Goal: Task Accomplishment & Management: Manage account settings

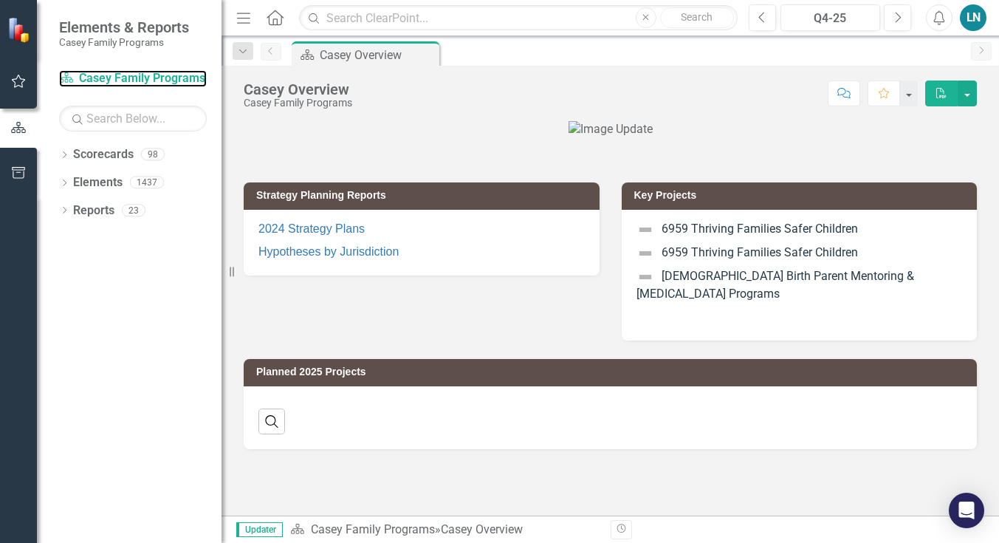
click at [104, 83] on link "Scorecard [PERSON_NAME] Family Programs" at bounding box center [133, 78] width 148 height 17
click at [64, 210] on icon "Dropdown" at bounding box center [64, 212] width 10 height 8
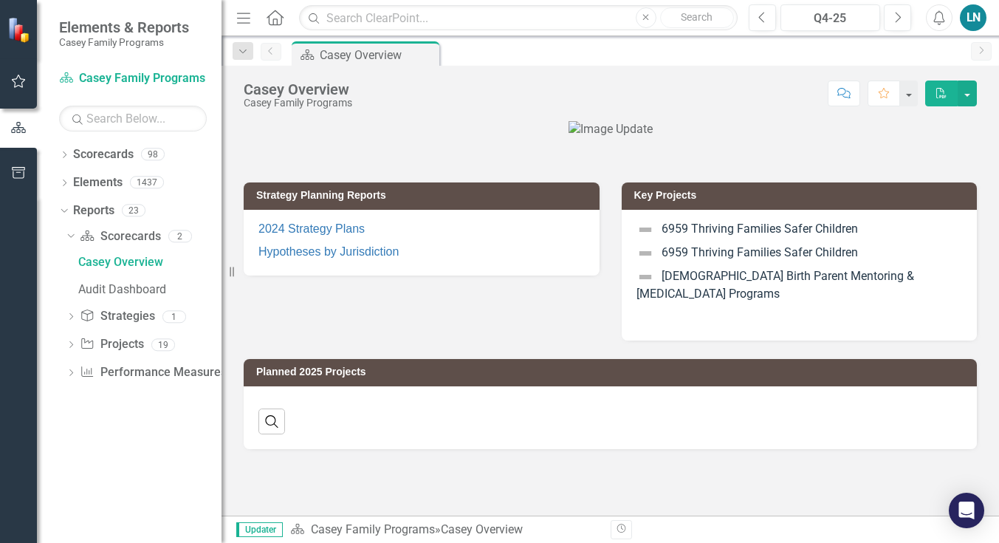
click at [69, 317] on icon "Dropdown" at bounding box center [71, 318] width 10 height 8
click at [70, 238] on icon "Dropdown" at bounding box center [71, 237] width 10 height 8
click at [72, 344] on icon at bounding box center [71, 344] width 4 height 7
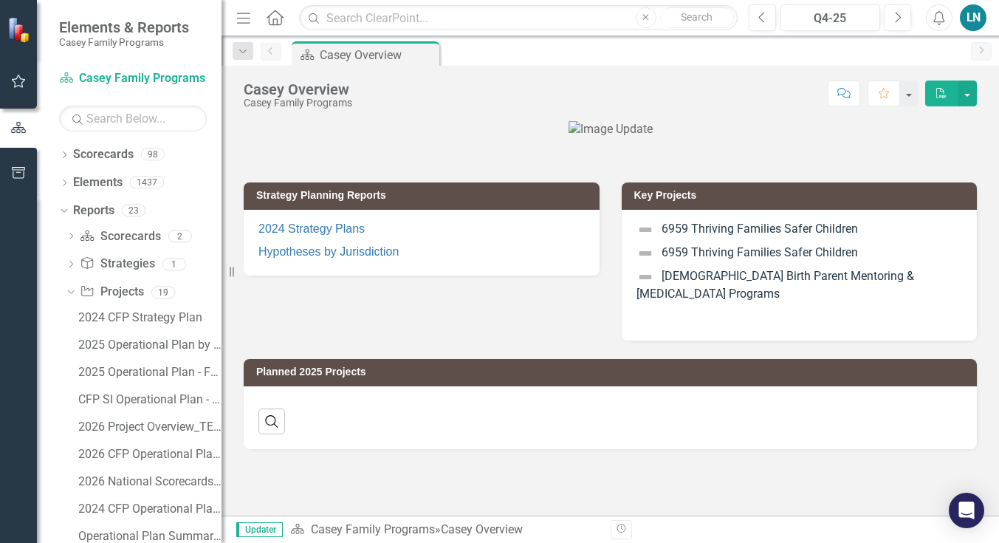
click at [65, 160] on icon "Dropdown" at bounding box center [64, 156] width 10 height 8
click at [64, 210] on icon "Dropdown" at bounding box center [64, 212] width 10 height 8
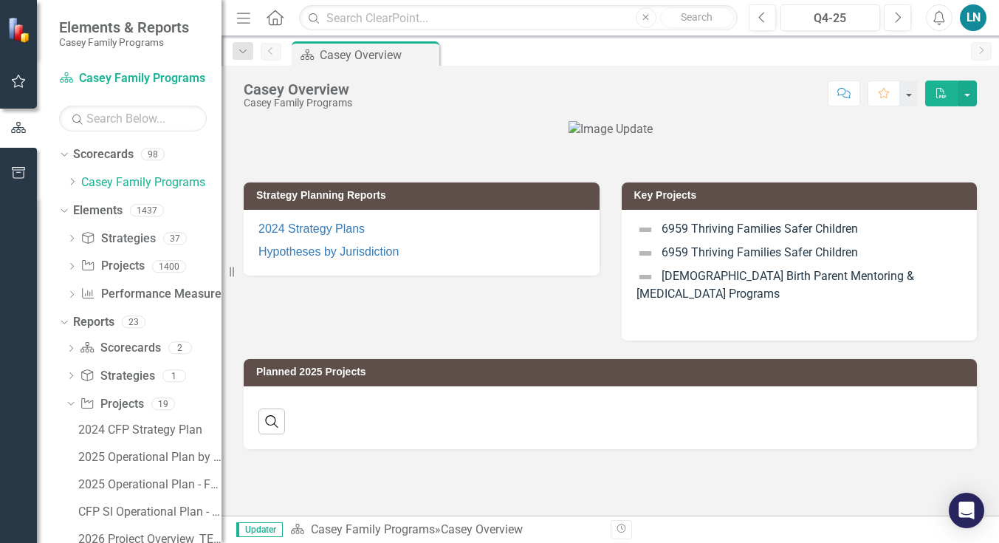
click at [70, 239] on icon "Dropdown" at bounding box center [71, 240] width 10 height 8
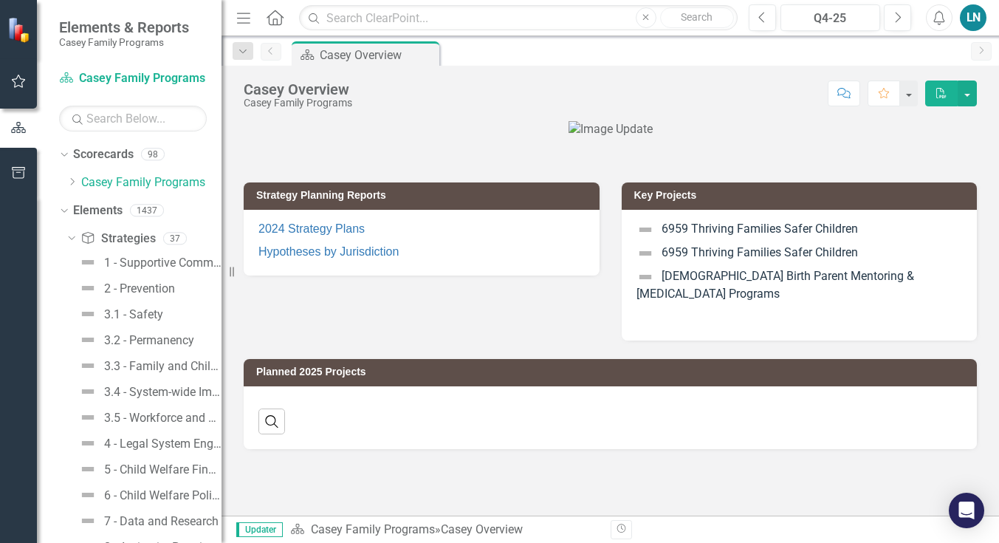
click at [66, 211] on icon "Dropdown" at bounding box center [62, 210] width 8 height 10
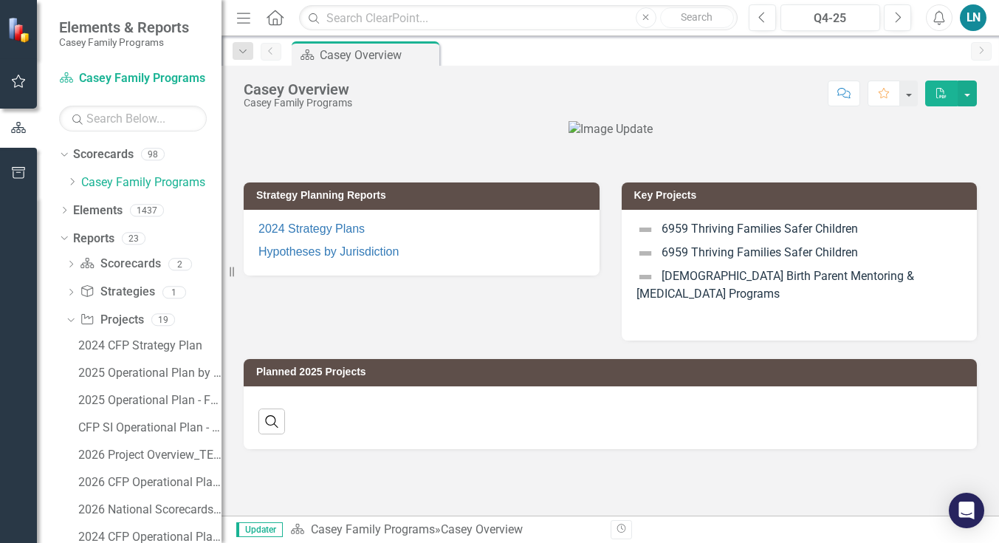
click at [66, 239] on icon "Dropdown" at bounding box center [62, 238] width 8 height 10
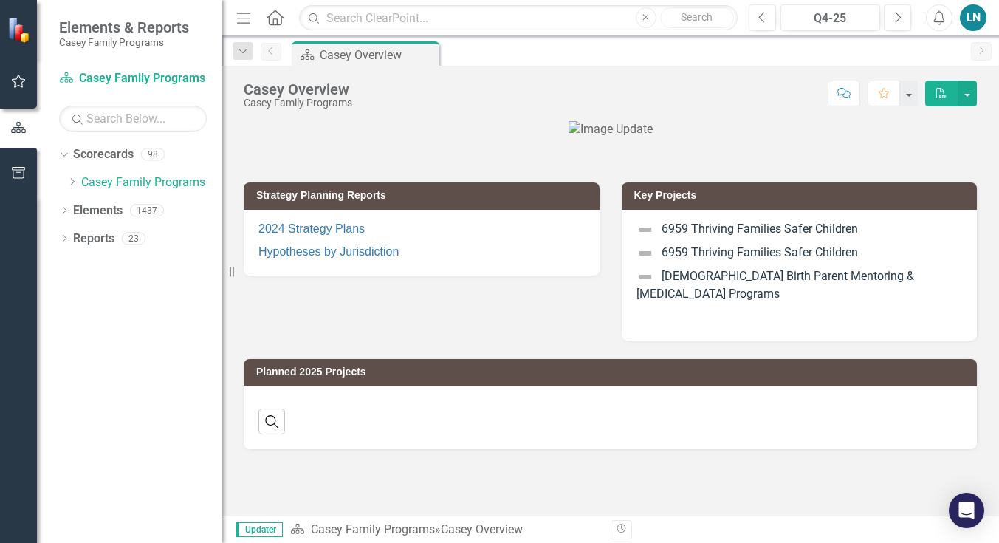
click at [64, 238] on icon "Dropdown" at bounding box center [64, 240] width 10 height 8
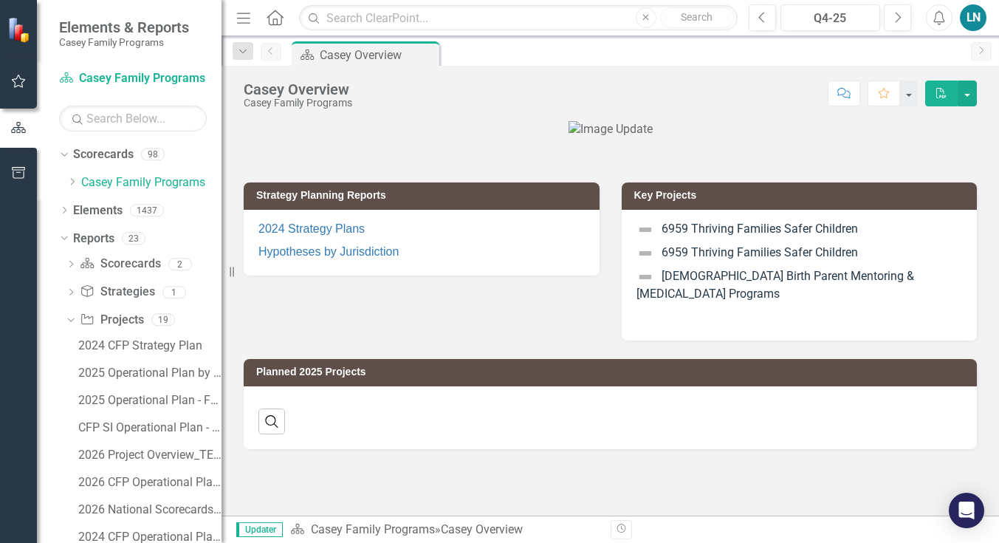
click at [75, 181] on icon "Dropdown" at bounding box center [71, 181] width 11 height 9
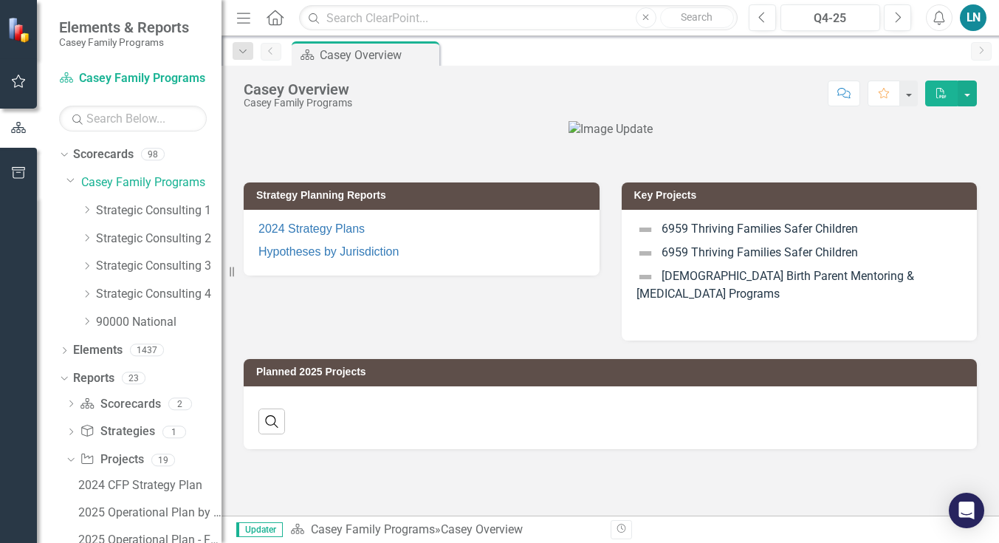
click at [86, 236] on icon "Dropdown" at bounding box center [86, 237] width 11 height 9
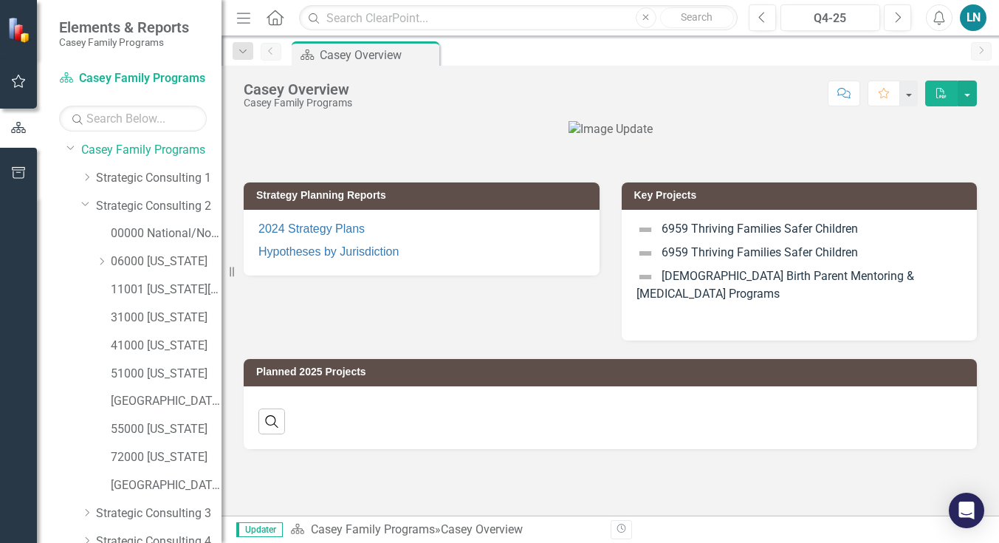
scroll to position [28, 0]
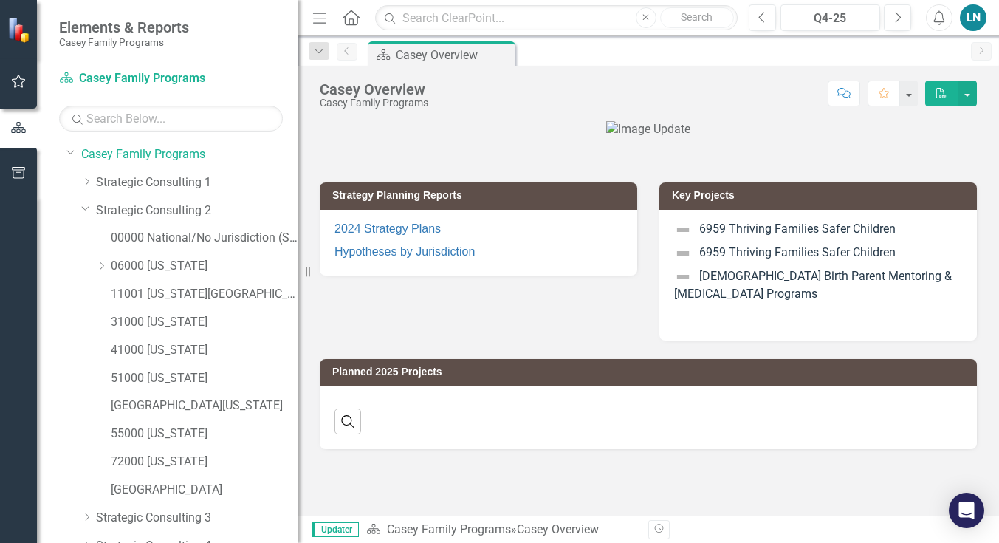
drag, startPoint x: 223, startPoint y: 306, endPoint x: 298, endPoint y: 331, distance: 78.5
click at [298, 332] on div "Resize" at bounding box center [304, 271] width 12 height 543
click at [153, 213] on link "Strategic Consulting 2" at bounding box center [197, 210] width 202 height 17
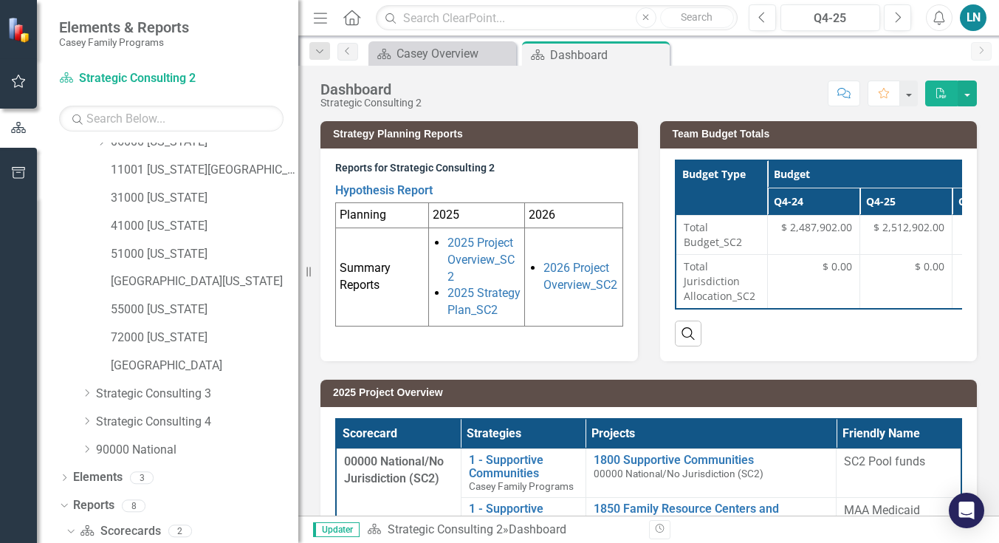
scroll to position [143, 0]
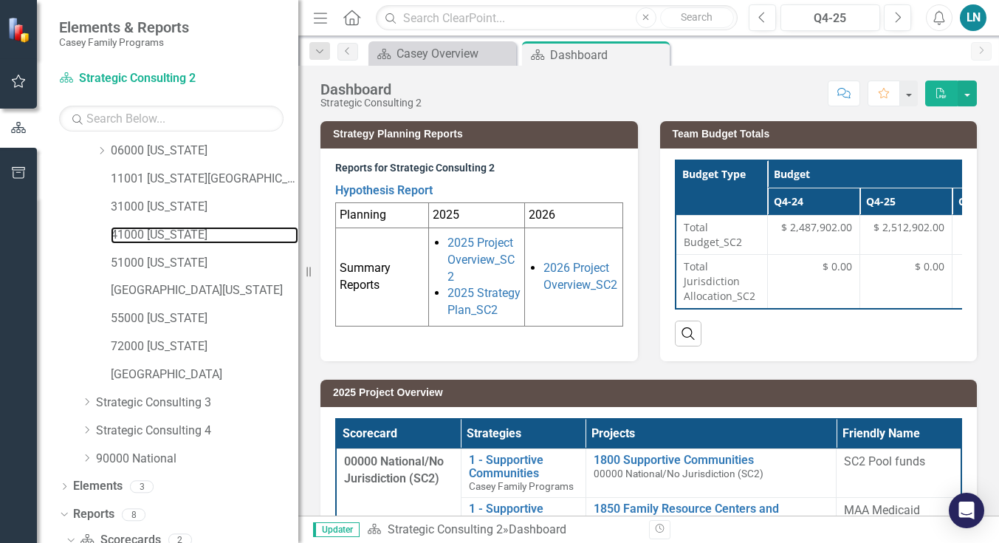
click at [154, 231] on link "41000 [US_STATE]" at bounding box center [205, 235] width 188 height 17
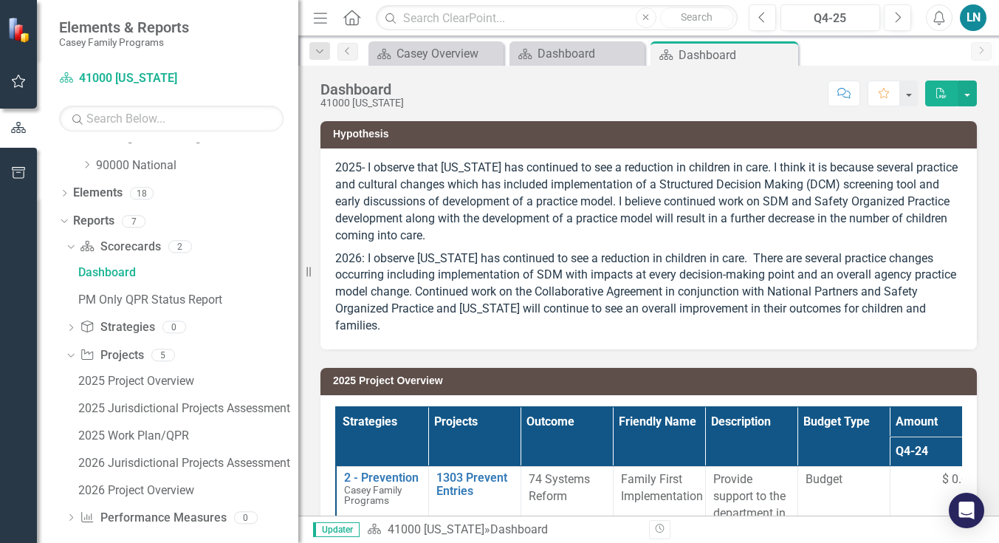
scroll to position [449, 0]
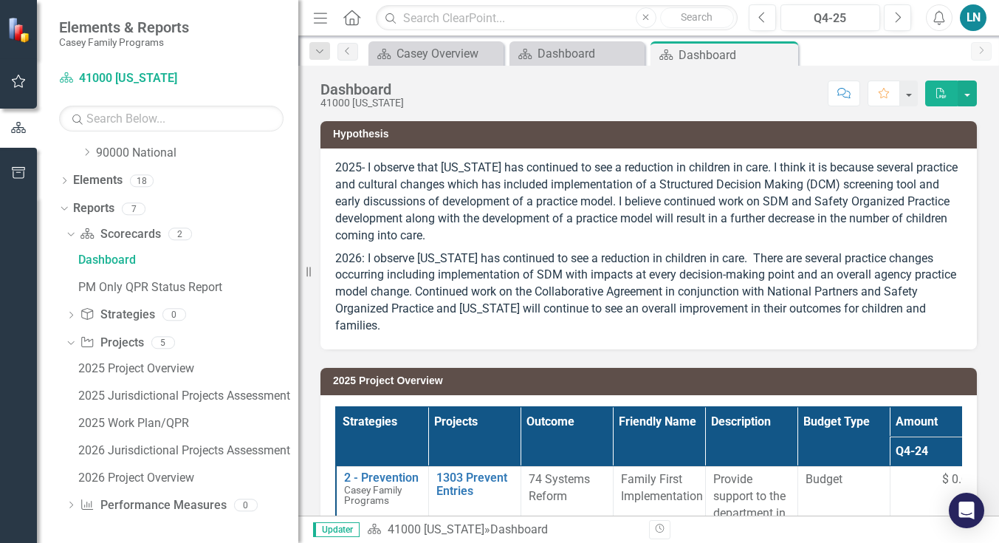
click at [72, 508] on icon "Dropdown" at bounding box center [71, 506] width 10 height 8
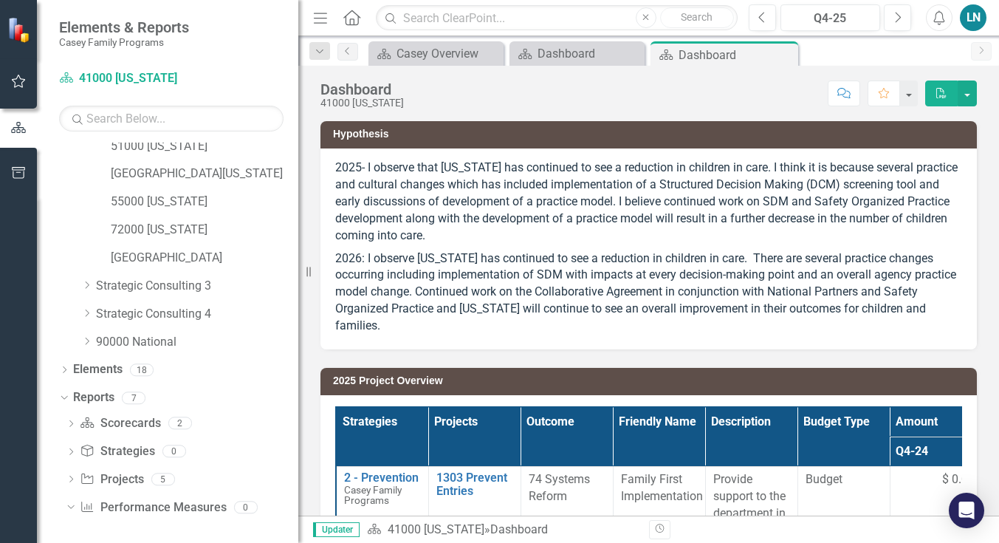
scroll to position [260, 0]
click at [69, 478] on icon "Dropdown" at bounding box center [71, 480] width 10 height 8
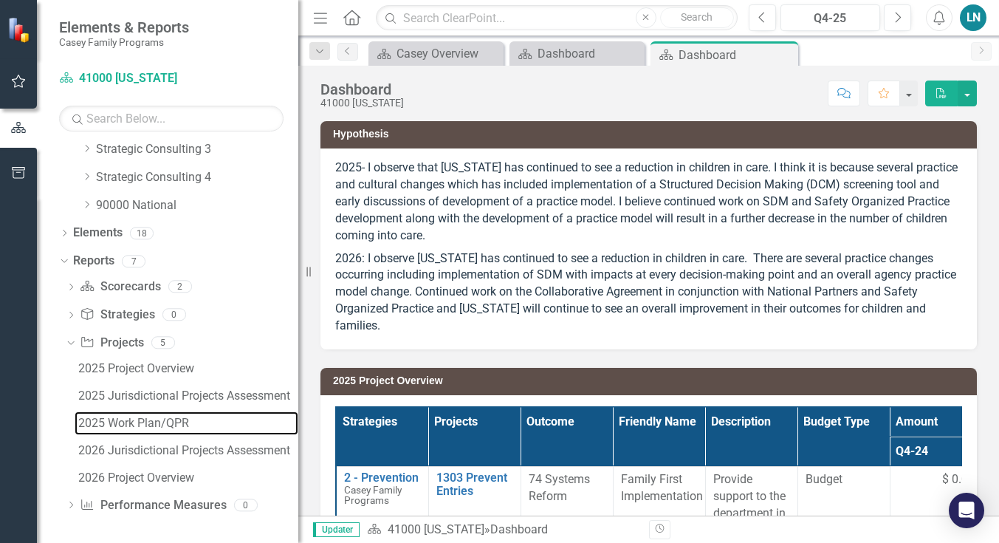
click at [85, 424] on div "2025 Work Plan/QPR" at bounding box center [188, 423] width 220 height 13
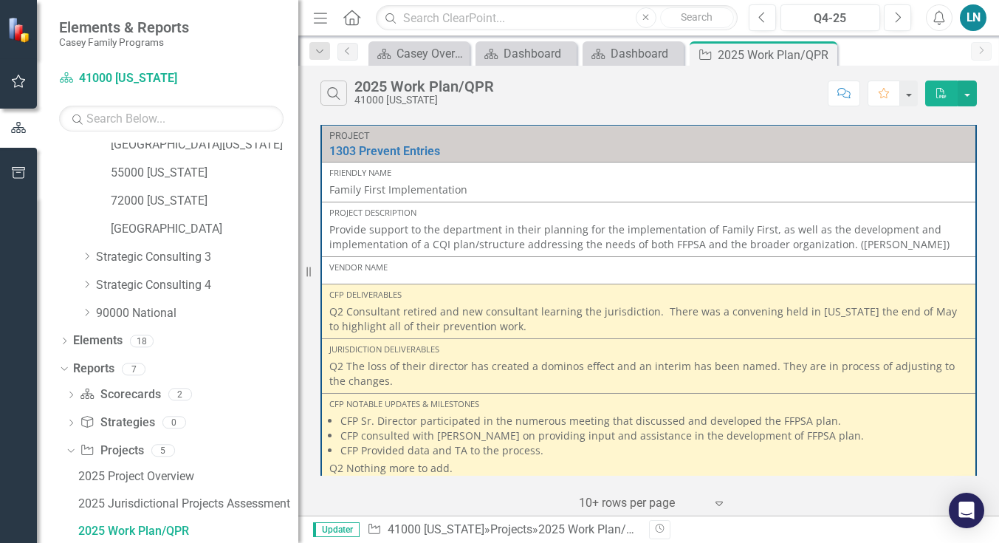
click at [516, 328] on p "Q2 Consultant retired and new consultant learning the jurisdiction. There was a…" at bounding box center [648, 319] width 639 height 30
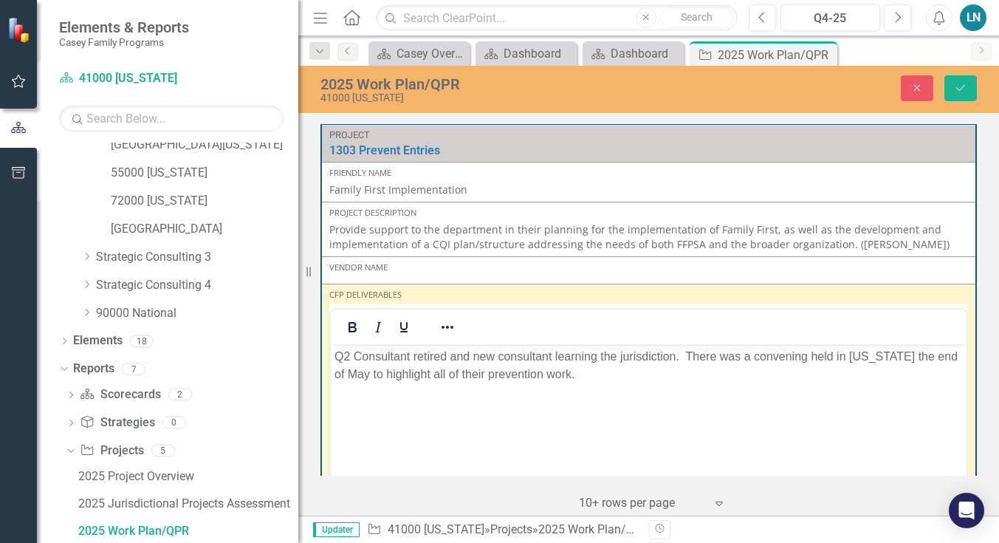
click at [348, 394] on body "Q2 Consultant retired and new consultant learning the jurisdiction. There was a…" at bounding box center [649, 454] width 636 height 222
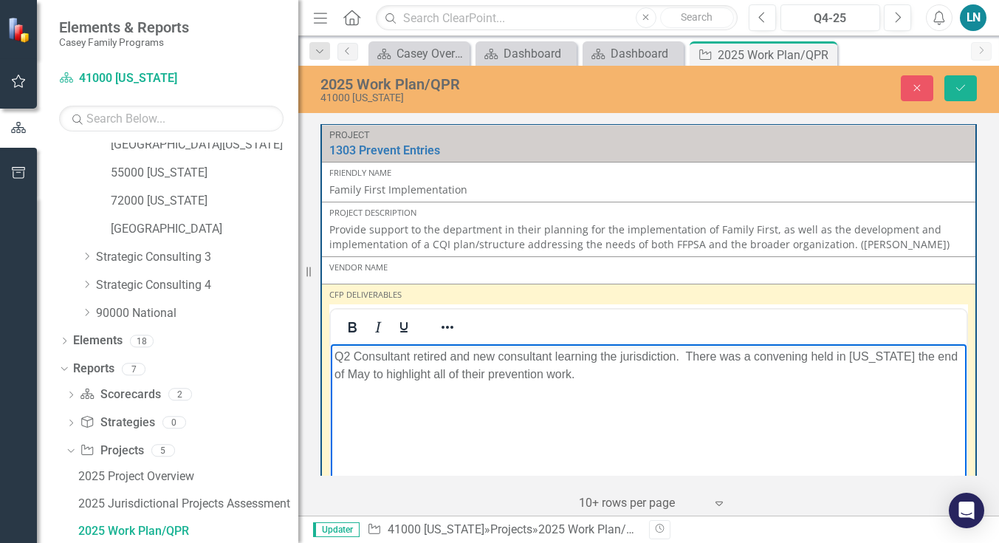
click at [585, 382] on p "Q2 Consultant retired and new consultant learning the jurisdiction. There was a…" at bounding box center [649, 364] width 628 height 35
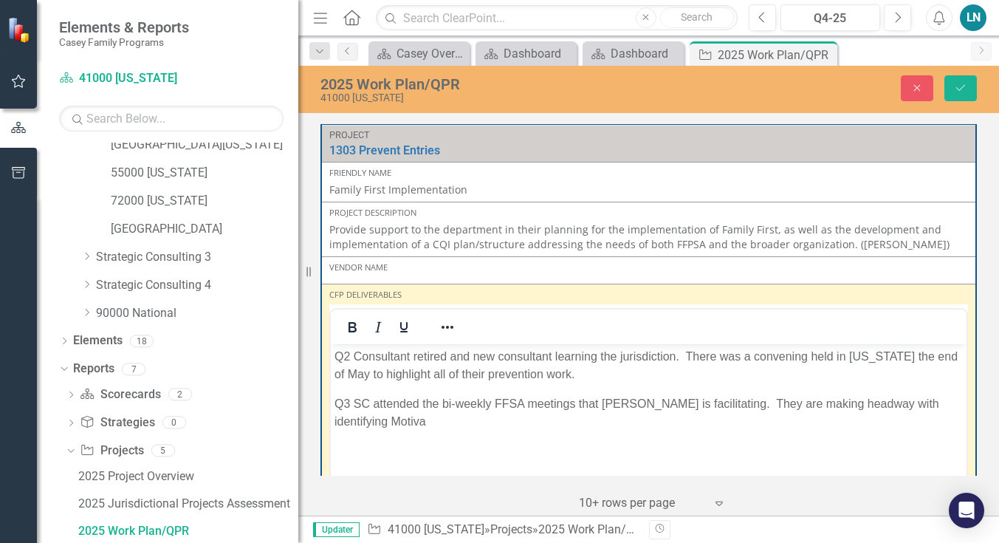
click at [936, 292] on div "CFP Deliverables" at bounding box center [648, 295] width 639 height 12
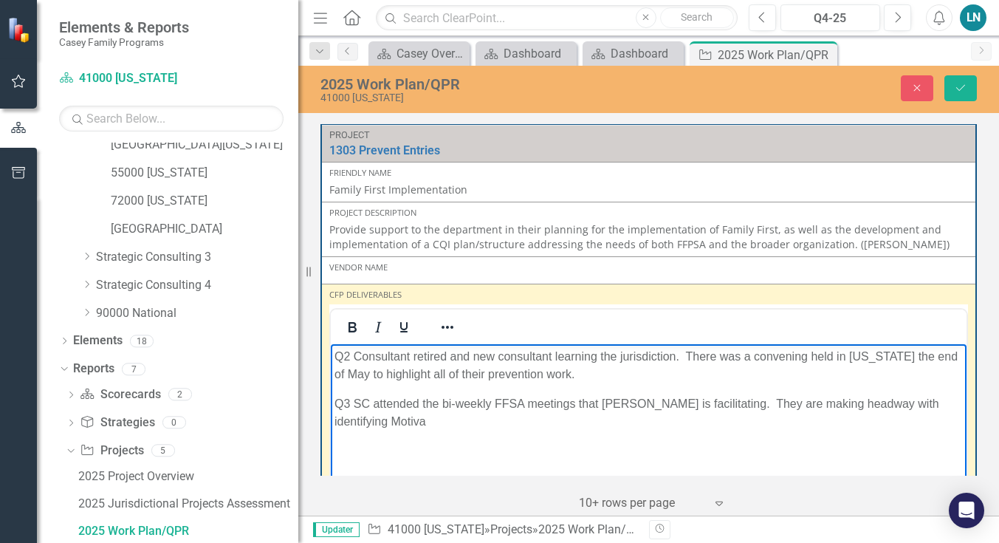
click at [432, 419] on p "Q3 SC attended the bi-weekly FFSA meetings that [PERSON_NAME] is facilitating. …" at bounding box center [649, 411] width 628 height 35
click at [436, 419] on p "Q3 SC attended the bi-weekly FFSA meetings that [PERSON_NAME] is facilitating. …" at bounding box center [649, 411] width 628 height 35
click at [562, 425] on p "Q3 SC attended the bi-weekly FFSA meetings that [PERSON_NAME] is facilitating. …" at bounding box center [649, 411] width 628 height 35
click at [575, 422] on p "Q3 SC attended the bi-weekly FFSA meetings that [PERSON_NAME] is facilitating. …" at bounding box center [649, 411] width 628 height 35
click at [696, 419] on p "Q3 SC attended the bi-weekly FFSA meetings that [PERSON_NAME] is facilitating. …" at bounding box center [649, 411] width 628 height 35
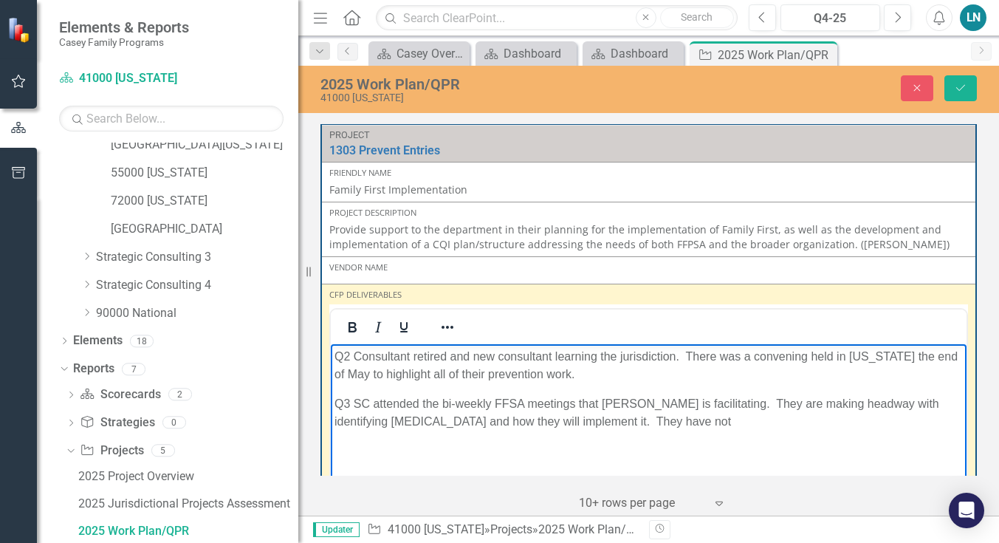
click at [772, 423] on p "Q3 SC attended the bi-weekly FFSA meetings that [PERSON_NAME] is facilitating. …" at bounding box center [649, 411] width 628 height 35
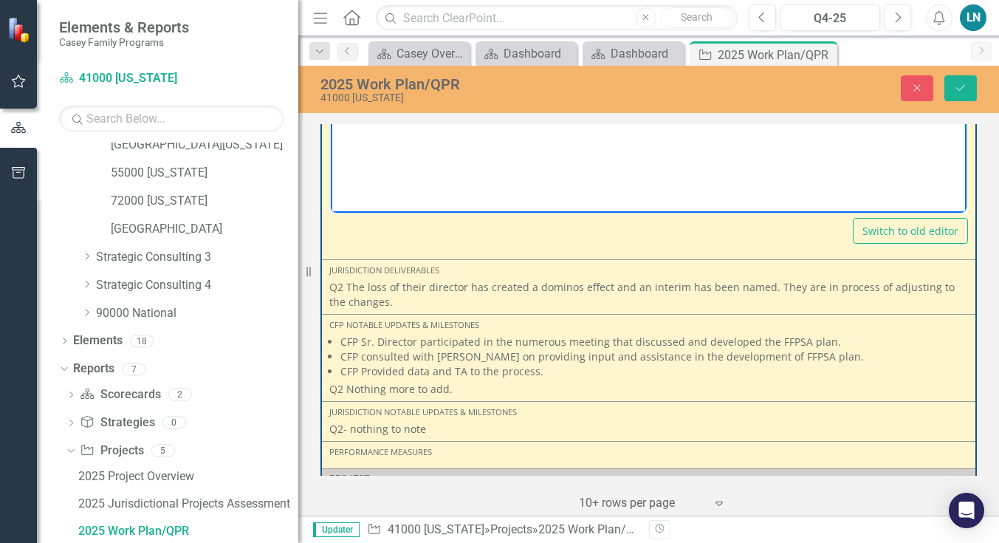
scroll to position [396, 0]
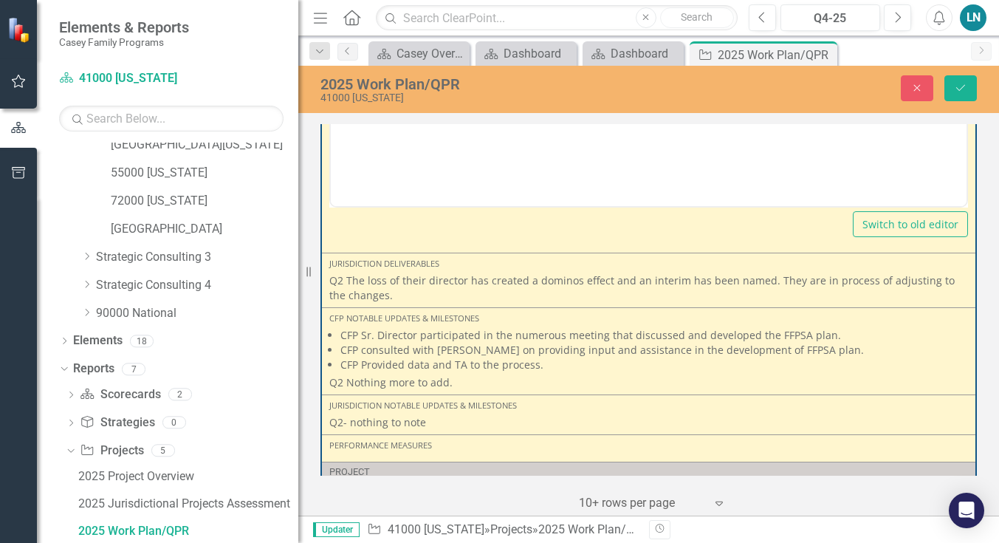
click at [381, 295] on p "Q2 The loss of their director has created a dominos effect and an interim has b…" at bounding box center [648, 288] width 639 height 30
click at [378, 296] on p "Q2 The loss of their director has created a dominos effect and an interim has b…" at bounding box center [648, 288] width 639 height 30
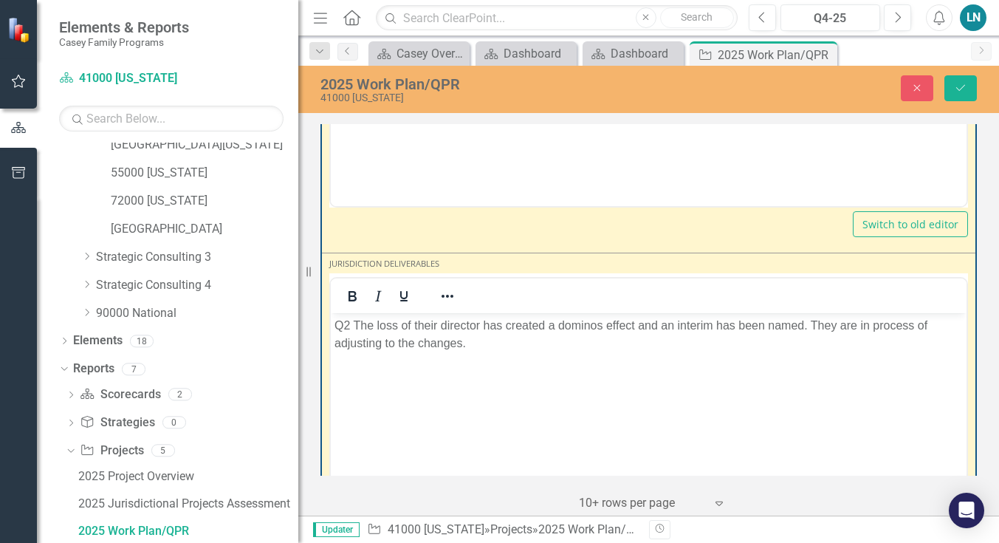
scroll to position [0, 0]
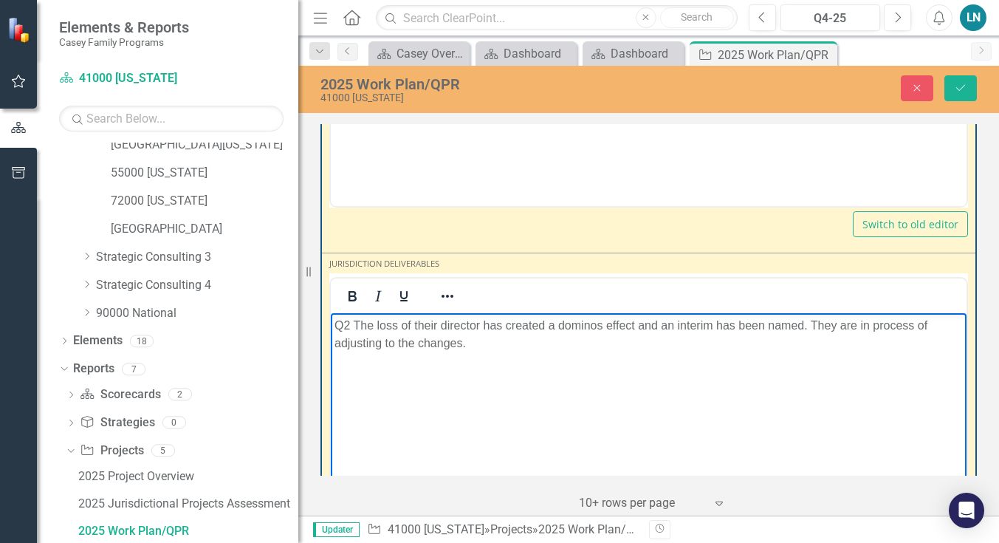
click at [484, 348] on p "Q2 The loss of their director has created a dominos effect and an interim has b…" at bounding box center [649, 333] width 628 height 35
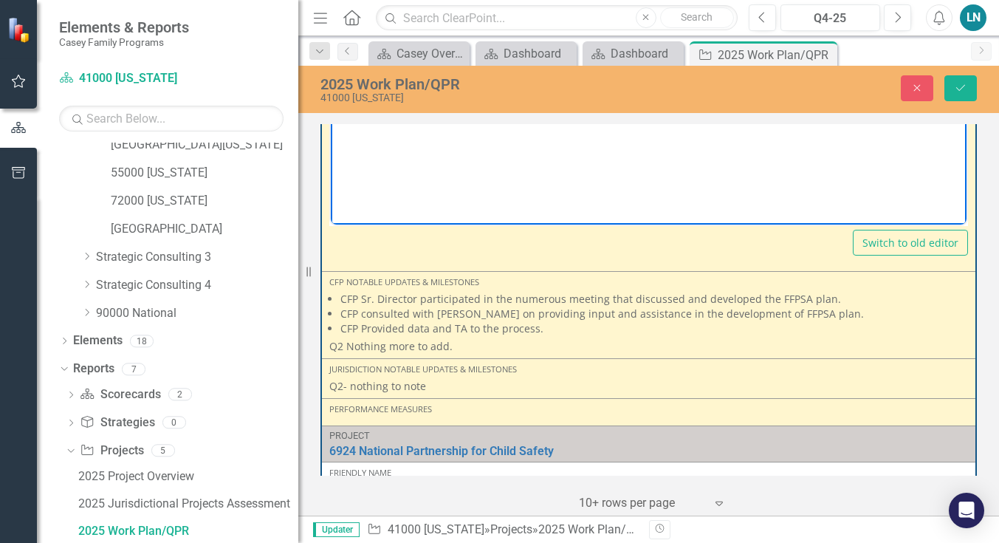
scroll to position [770, 0]
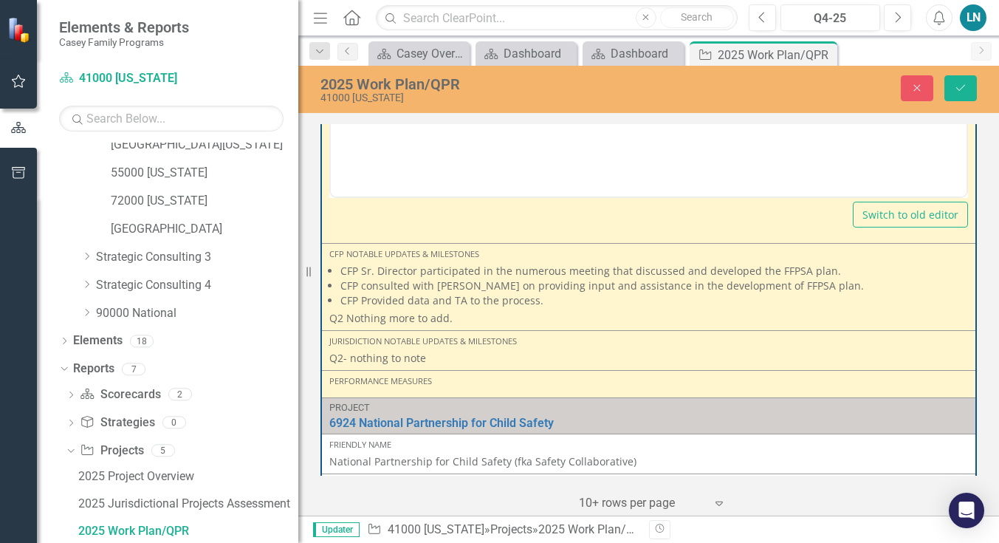
click at [462, 315] on p "Q2 Nothing more to add." at bounding box center [648, 318] width 639 height 15
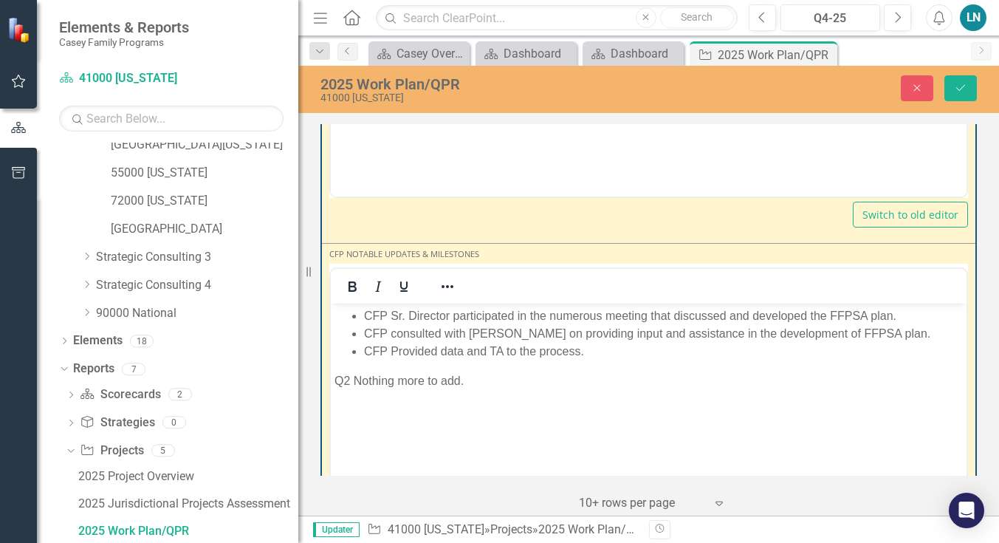
scroll to position [0, 0]
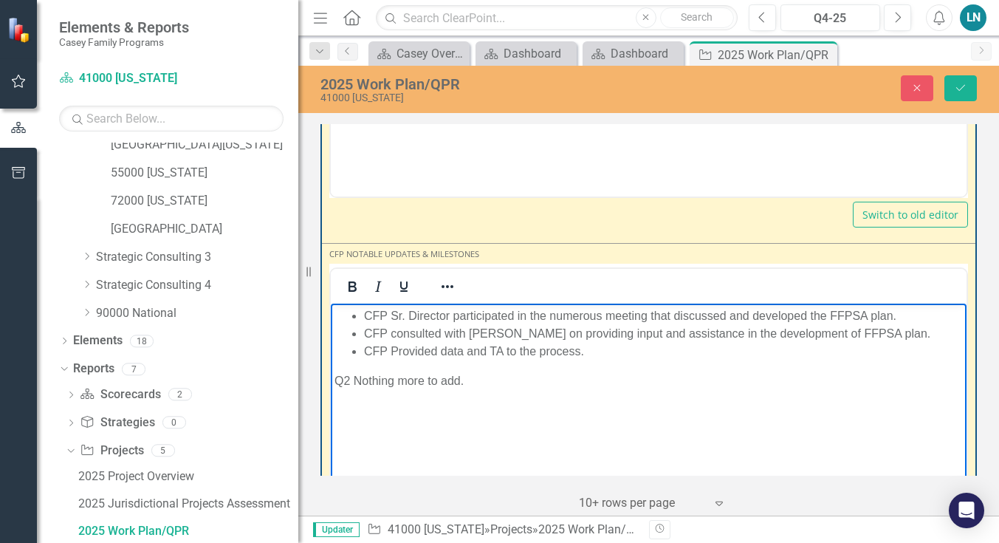
click at [476, 370] on body "CFP Sr. Director participated in the numerous meeting that discussed and develo…" at bounding box center [649, 414] width 636 height 222
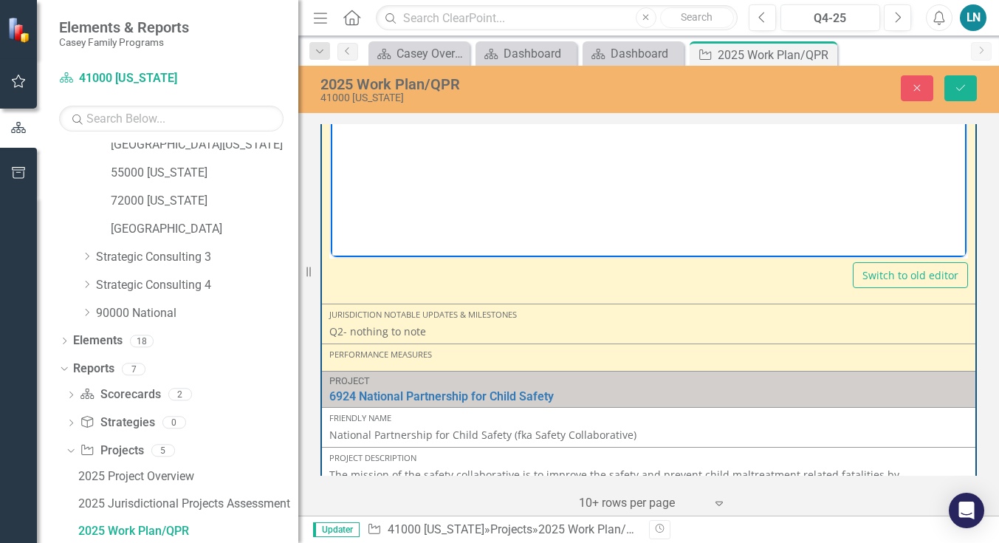
scroll to position [1106, 0]
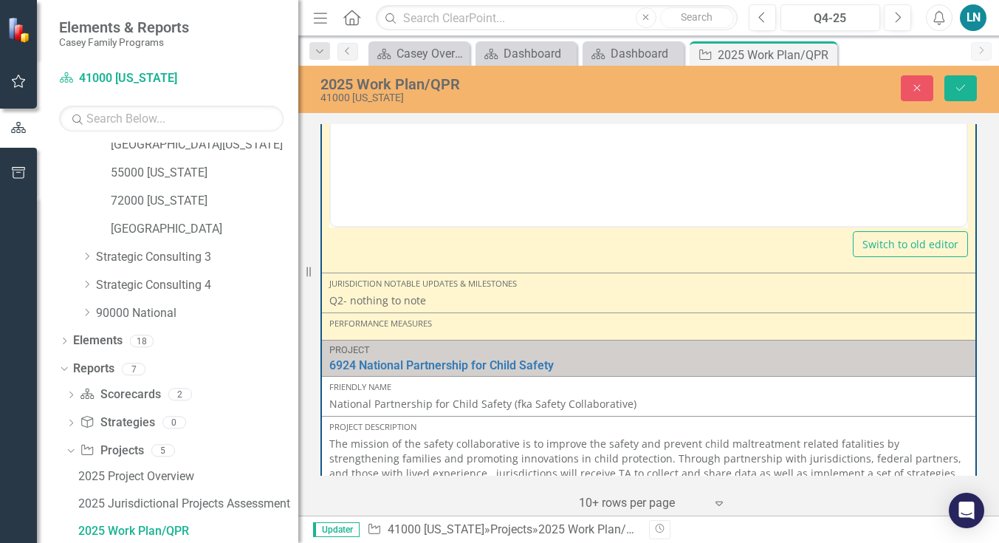
click at [445, 300] on p "Q2- nothing to note" at bounding box center [648, 300] width 639 height 15
click at [428, 302] on p "Q2- nothing to note" at bounding box center [648, 300] width 639 height 15
click at [431, 301] on p "Q2- nothing to note" at bounding box center [648, 300] width 639 height 15
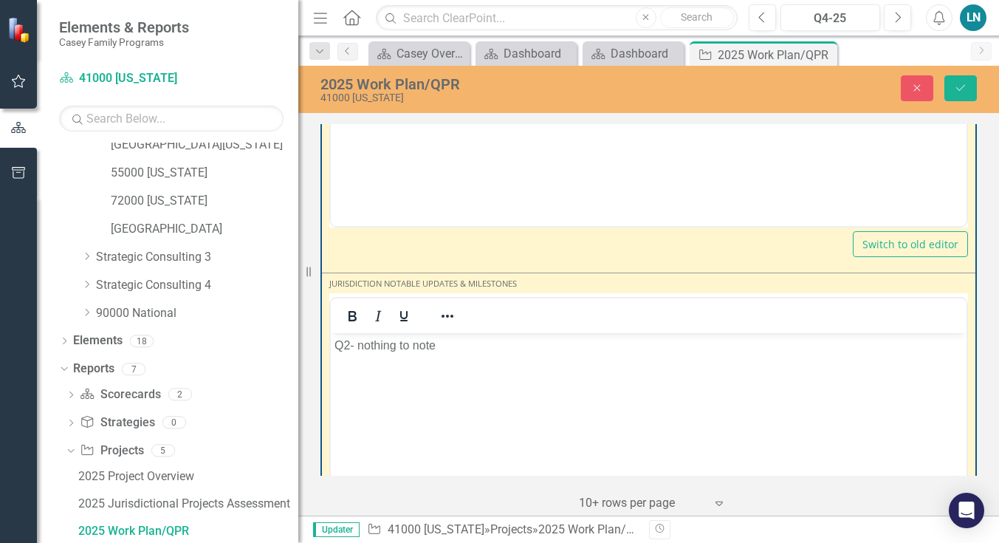
scroll to position [0, 0]
click at [443, 352] on p "Q2- nothing to note" at bounding box center [649, 345] width 628 height 18
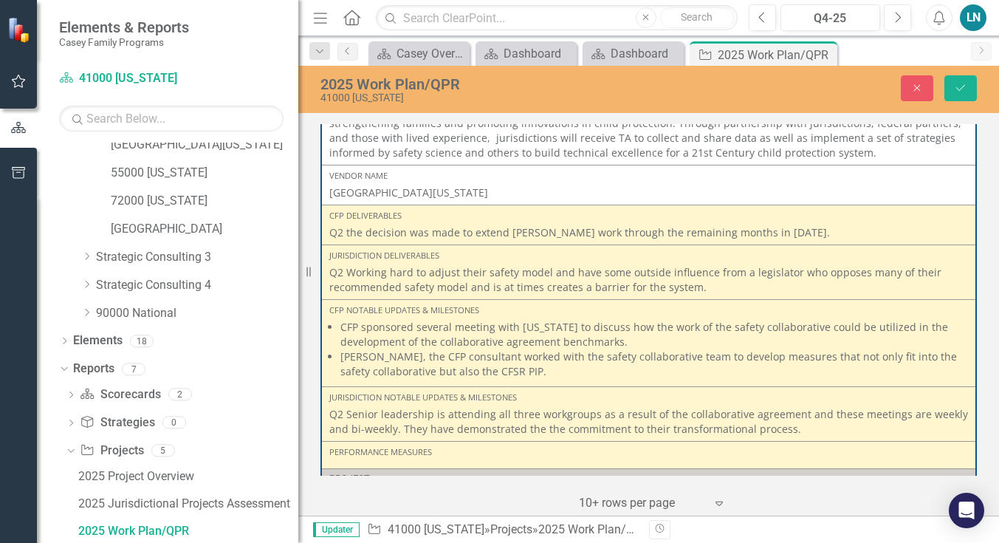
scroll to position [1767, 0]
click at [795, 230] on p "Q2 the decision was made to extend [PERSON_NAME] work through the remaining mon…" at bounding box center [648, 232] width 639 height 15
click at [795, 231] on p "Q2 the decision was made to extend [PERSON_NAME] work through the remaining mon…" at bounding box center [648, 232] width 639 height 15
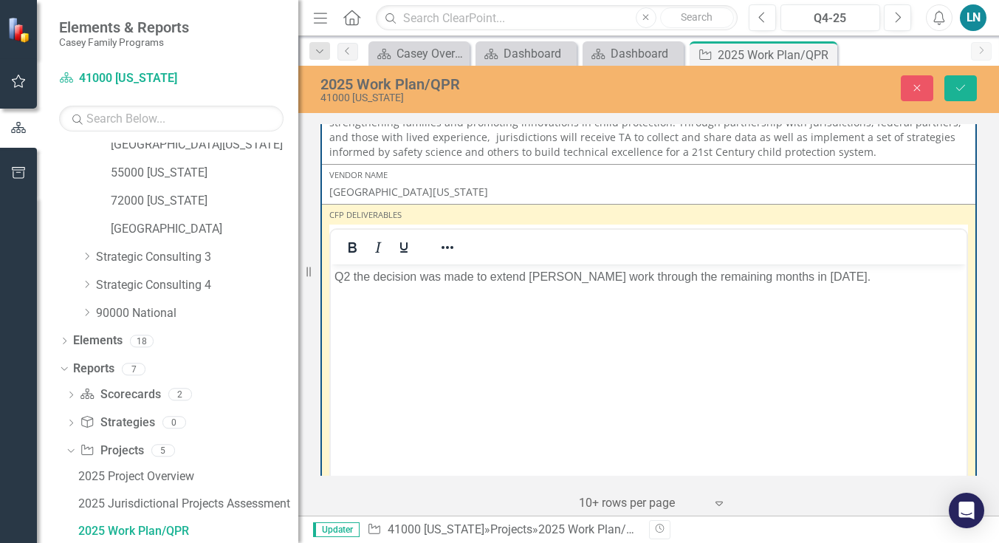
scroll to position [0, 0]
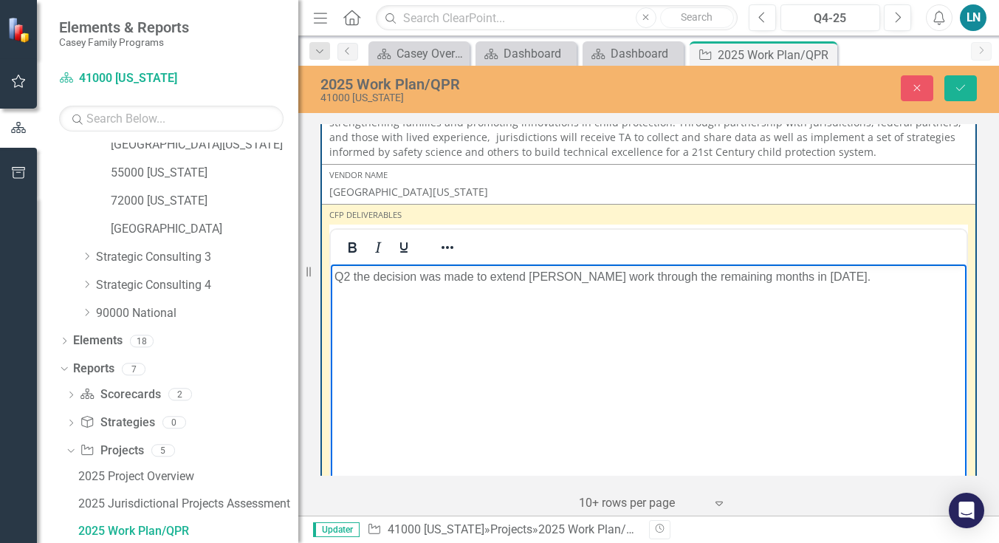
click at [854, 270] on p "Q2 the decision was made to extend [PERSON_NAME] work through the remaining mon…" at bounding box center [649, 277] width 628 height 18
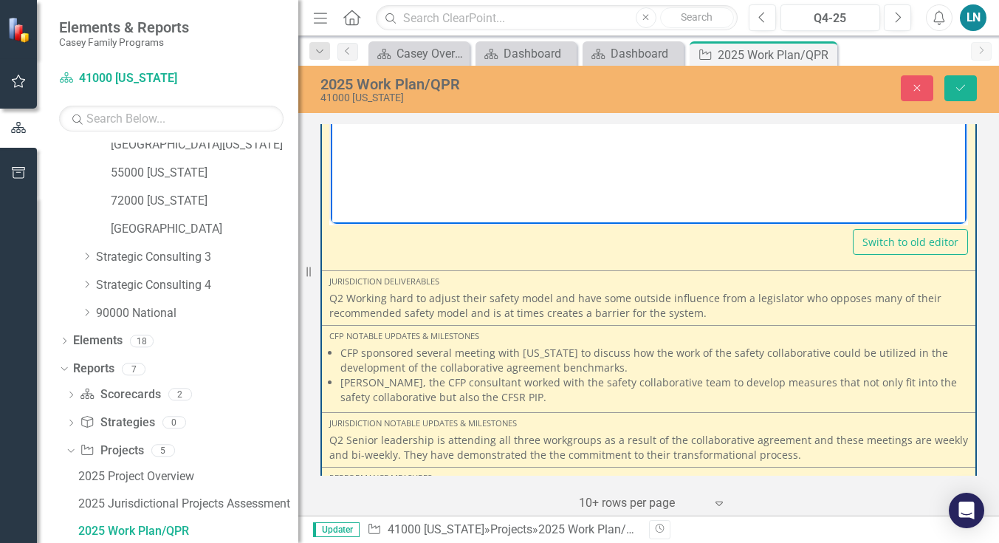
scroll to position [2101, 0]
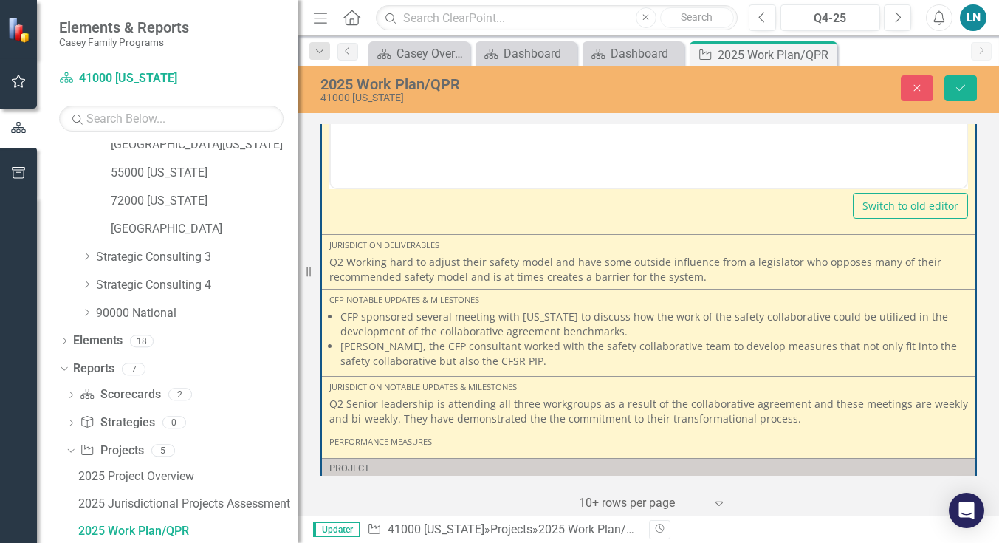
click at [706, 278] on p "Q2 Working hard to adjust their safety model and have some outside influence fr…" at bounding box center [648, 270] width 639 height 30
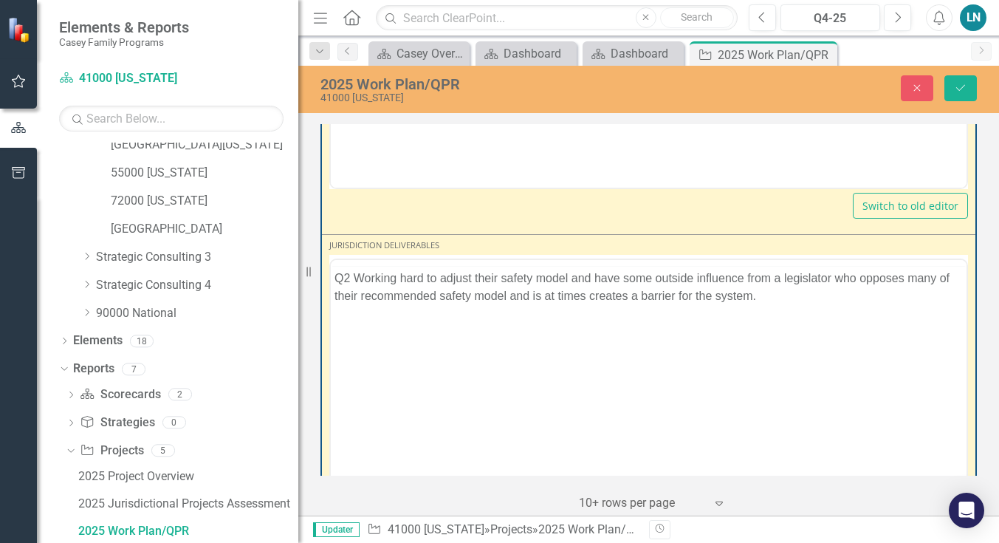
scroll to position [0, 0]
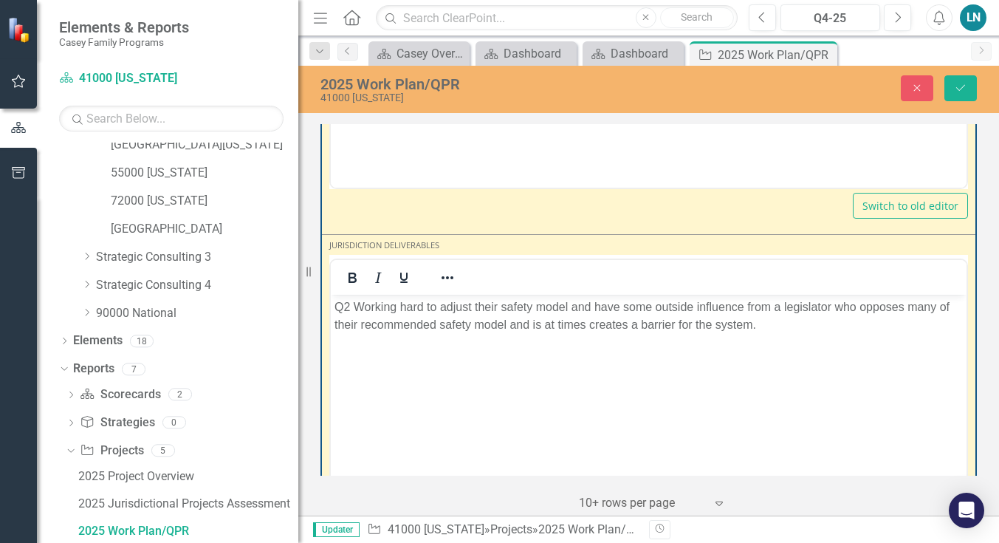
click at [762, 322] on p "Q2 Working hard to adjust their safety model and have some outside influence fr…" at bounding box center [649, 315] width 628 height 35
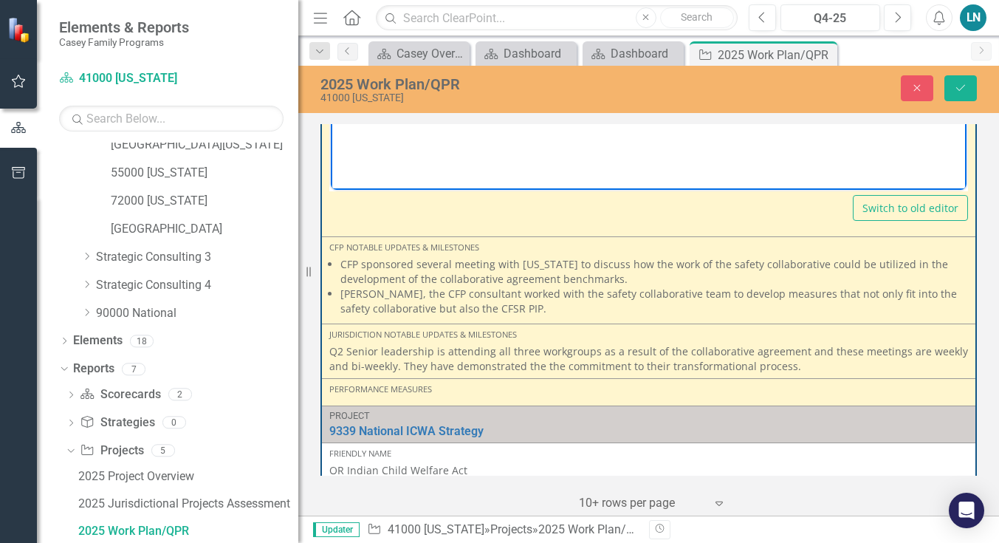
scroll to position [2484, 0]
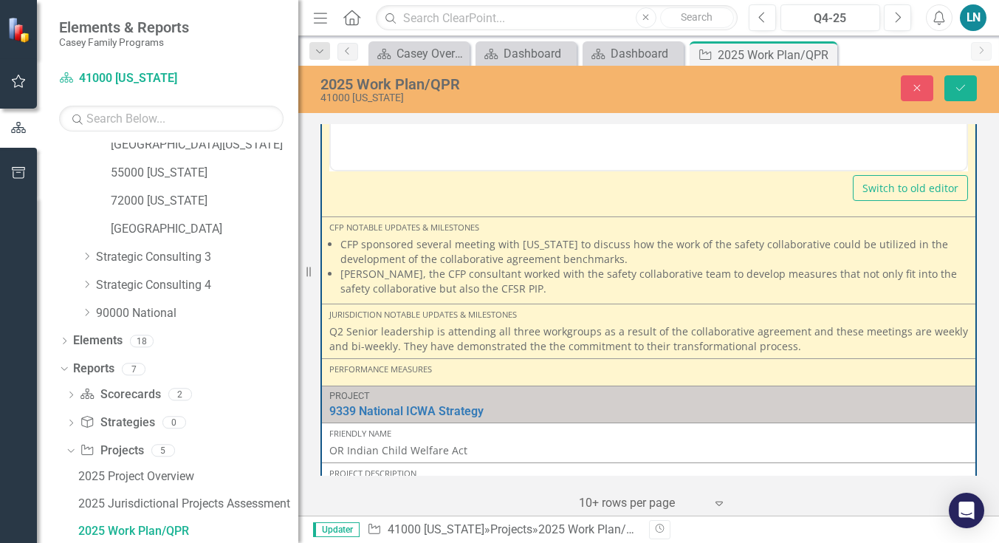
click at [523, 291] on li "[PERSON_NAME], the CFP consultant worked with the safety collaborative team to …" at bounding box center [654, 282] width 628 height 30
click at [521, 291] on li "[PERSON_NAME], the CFP consultant worked with the safety collaborative team to …" at bounding box center [654, 282] width 628 height 30
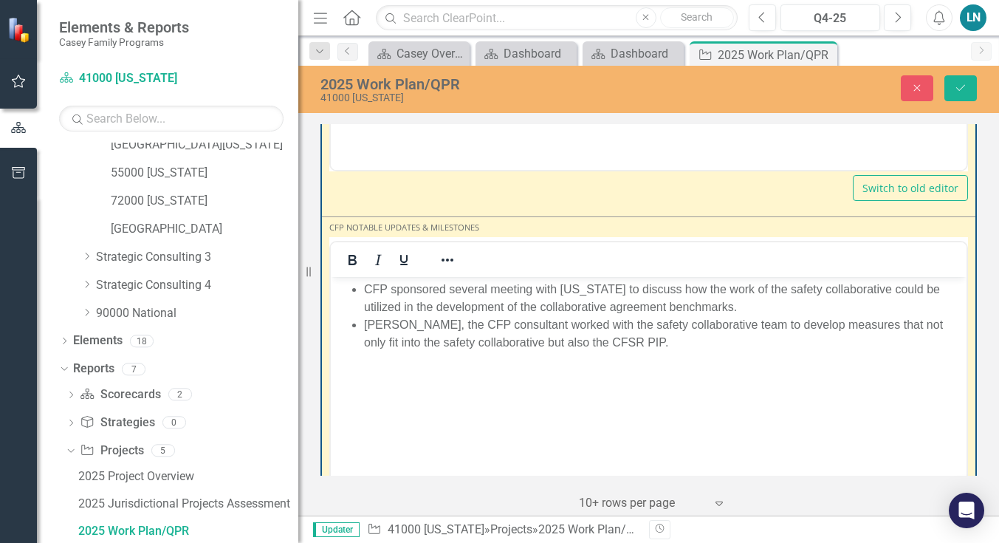
scroll to position [0, 0]
click at [645, 338] on li "[PERSON_NAME], the CFP consultant worked with the safety collaborative team to …" at bounding box center [663, 333] width 599 height 35
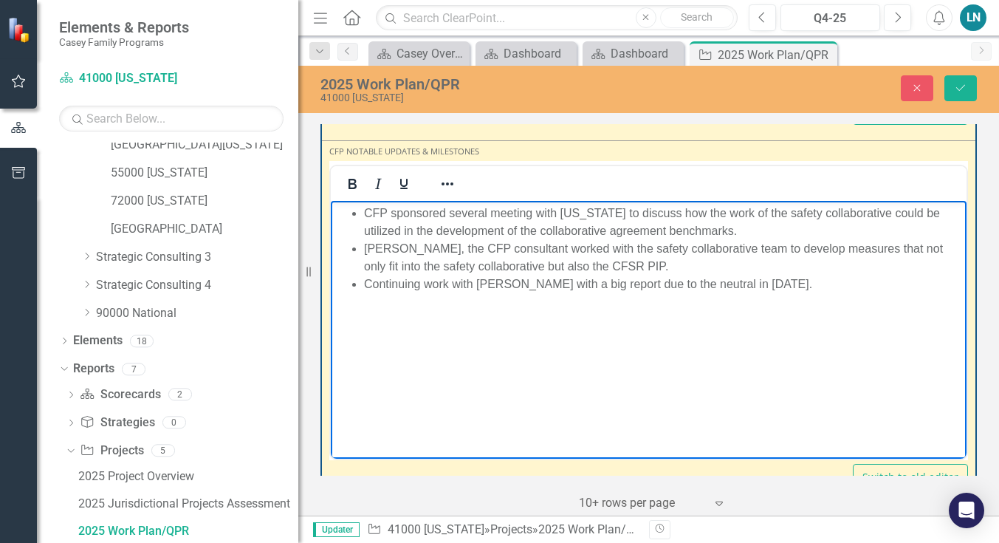
scroll to position [2539, 0]
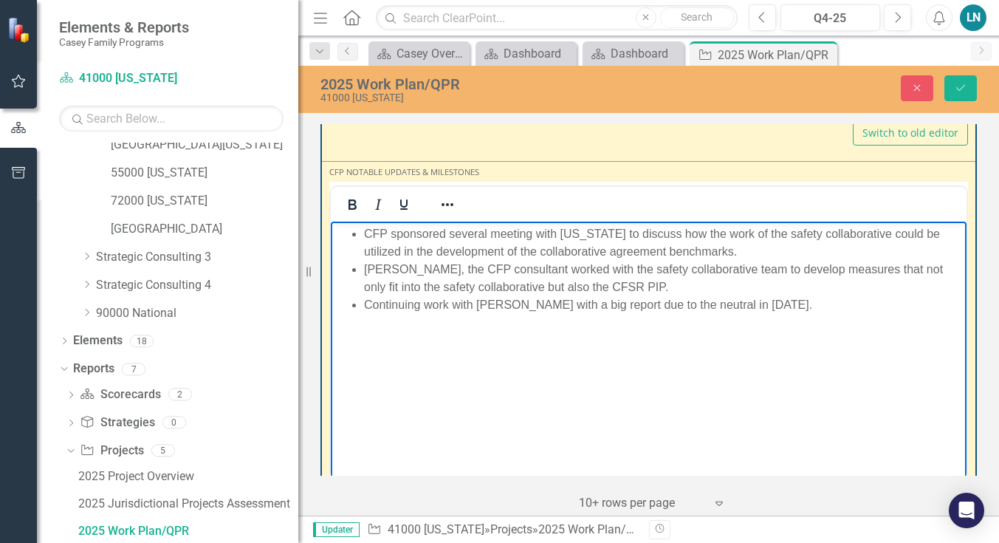
click at [365, 307] on li "Continuing work with [PERSON_NAME] with a big report due to the neutral in [DAT…" at bounding box center [663, 305] width 599 height 18
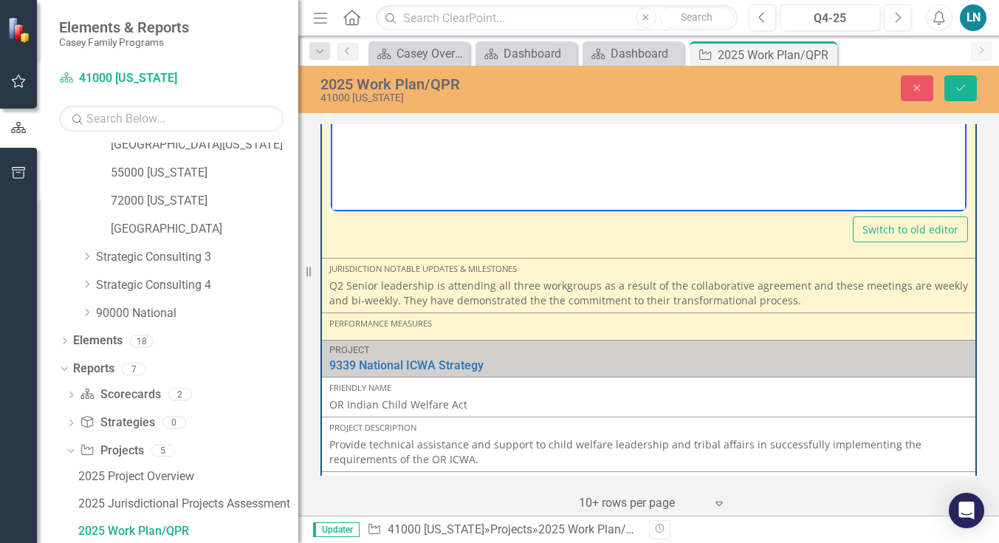
scroll to position [2818, 0]
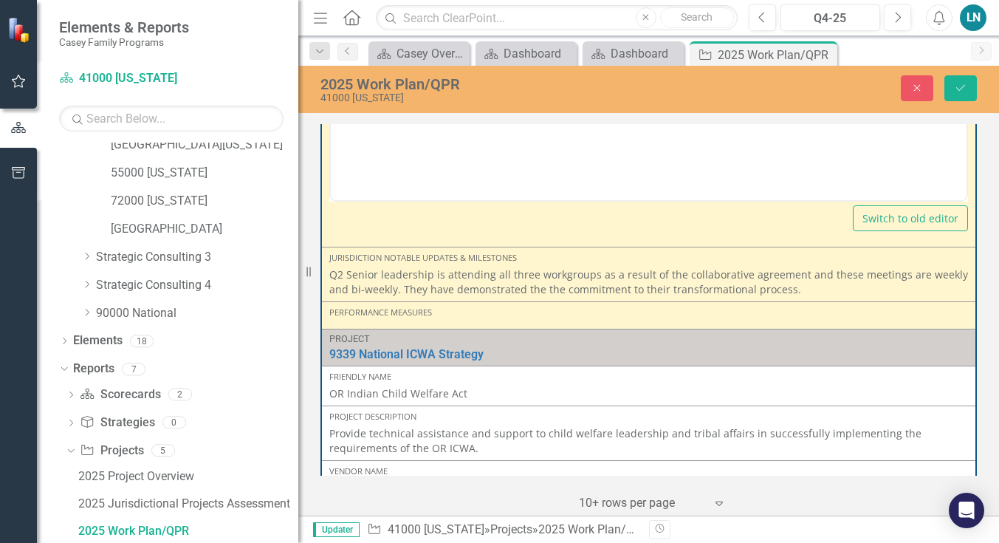
click at [797, 289] on p "Q2 Senior leadership is attending all three workgroups as a result of the colla…" at bounding box center [648, 282] width 639 height 30
click at [790, 291] on p "Q2 Senior leadership is attending all three workgroups as a result of the colla…" at bounding box center [648, 282] width 639 height 30
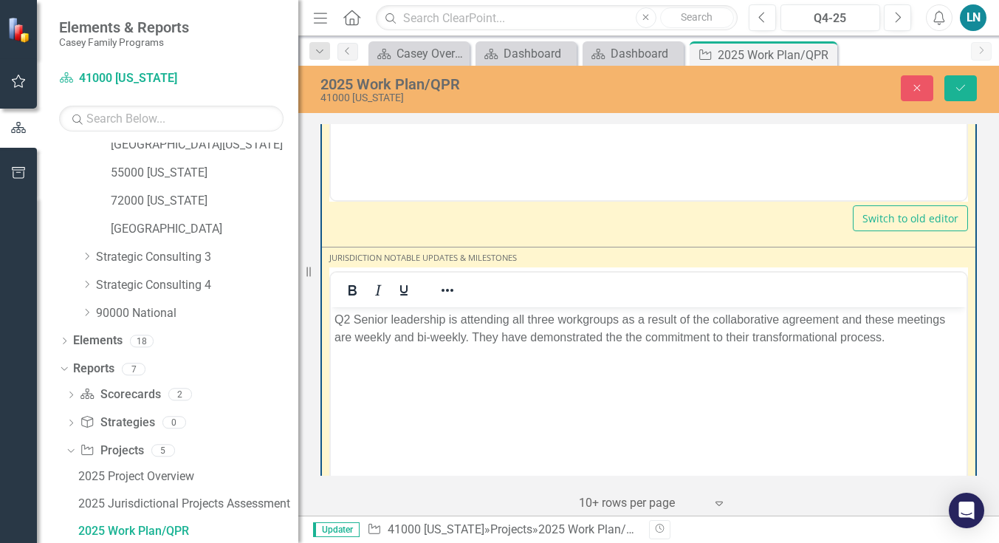
scroll to position [0, 0]
click at [886, 338] on p "Q2 Senior leadership is attending all three workgroups as a result of the colla…" at bounding box center [649, 328] width 628 height 35
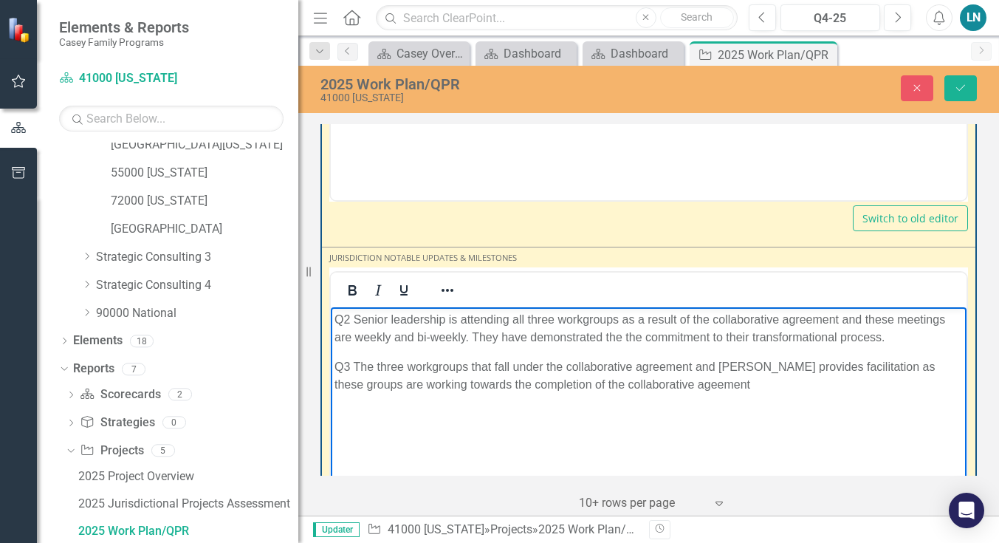
click at [640, 386] on p "Q3 The three workgroups that fall under the collaborative agreement and [PERSON…" at bounding box center [649, 375] width 628 height 35
click at [683, 387] on p "Q3 The three workgroups that fall under the collaborative agreement and [PERSON…" at bounding box center [649, 375] width 628 height 35
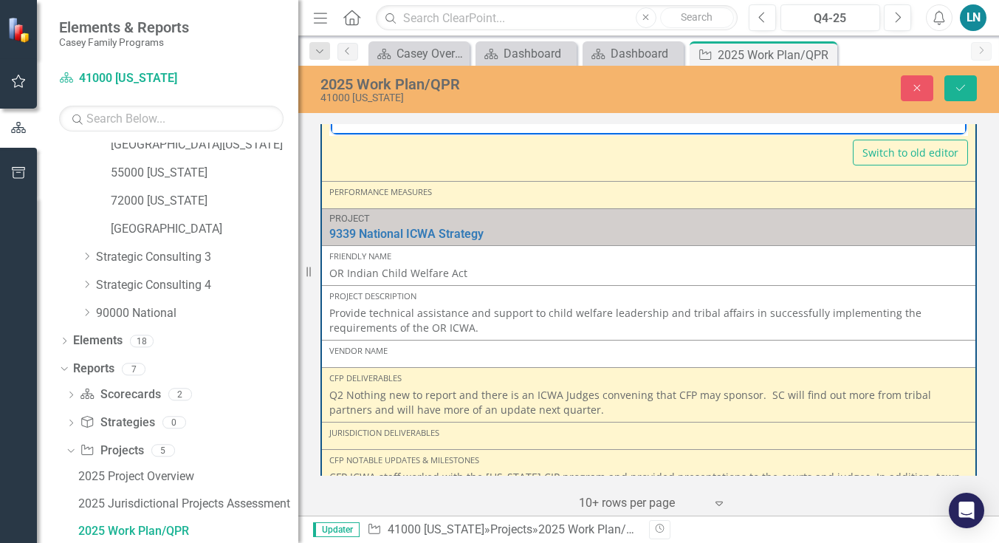
scroll to position [3271, 0]
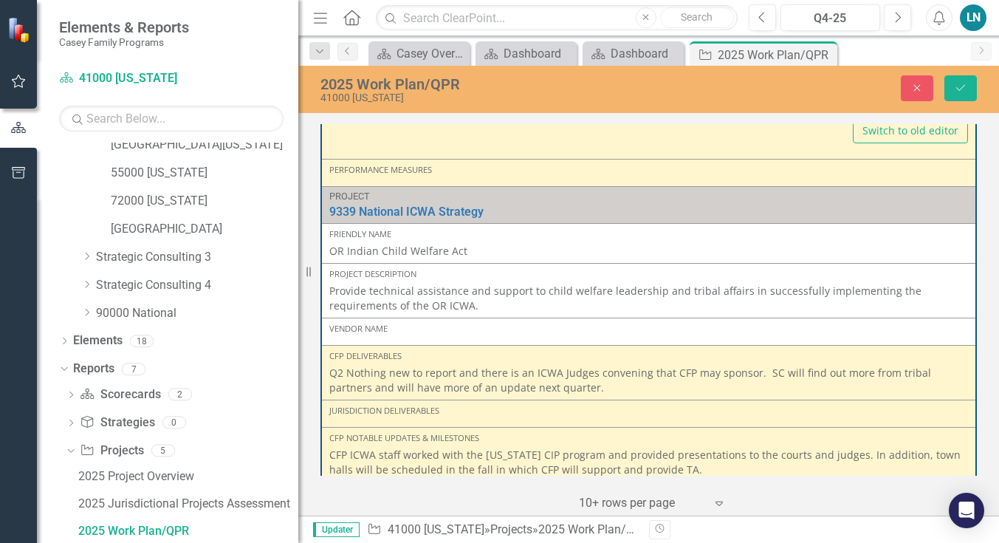
click at [568, 391] on p "Q2 Nothing new to report and there is an ICWA Judges convening that CFP may spo…" at bounding box center [648, 381] width 639 height 30
click at [566, 389] on p "Q2 Nothing new to report and there is an ICWA Judges convening that CFP may spo…" at bounding box center [648, 381] width 639 height 30
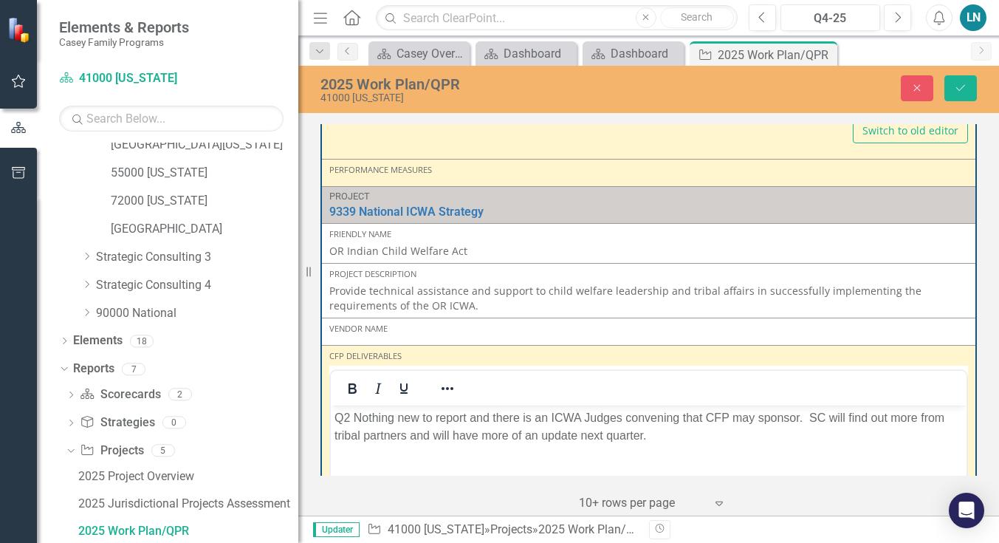
scroll to position [0, 0]
click at [645, 432] on p "Q2 Nothing new to report and there is an ICWA Judges convening that CFP may spo…" at bounding box center [649, 425] width 628 height 35
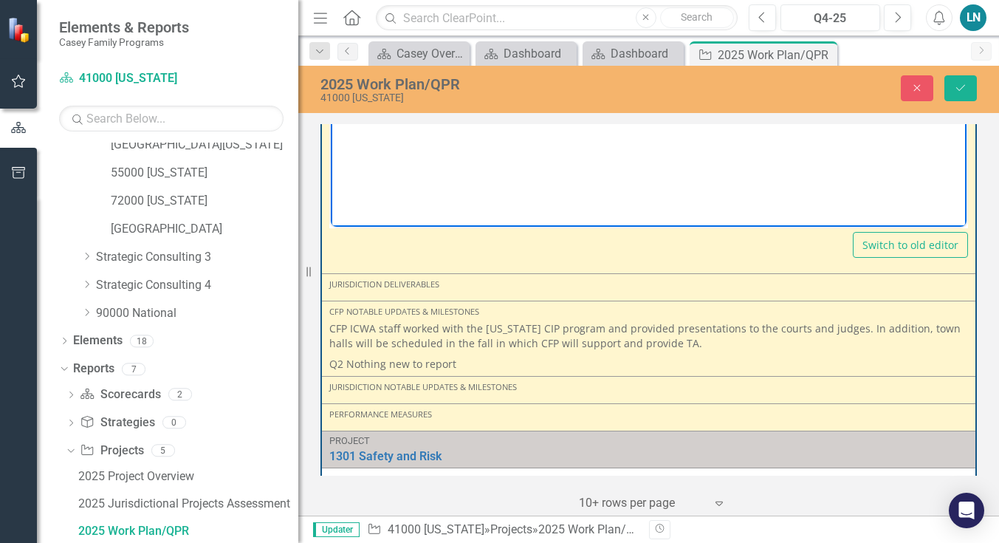
scroll to position [3730, 0]
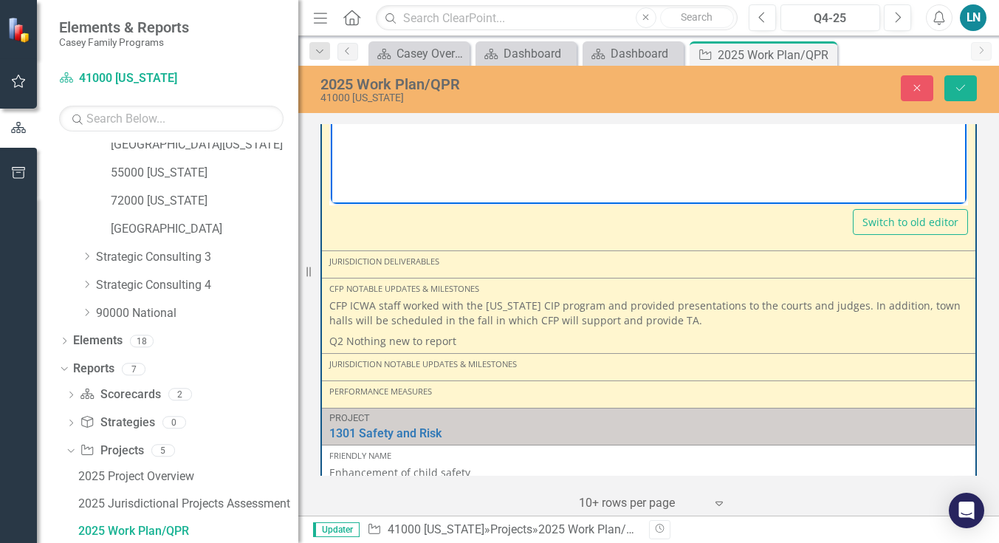
click at [464, 340] on p "Q2 Nothing new to report" at bounding box center [648, 340] width 639 height 18
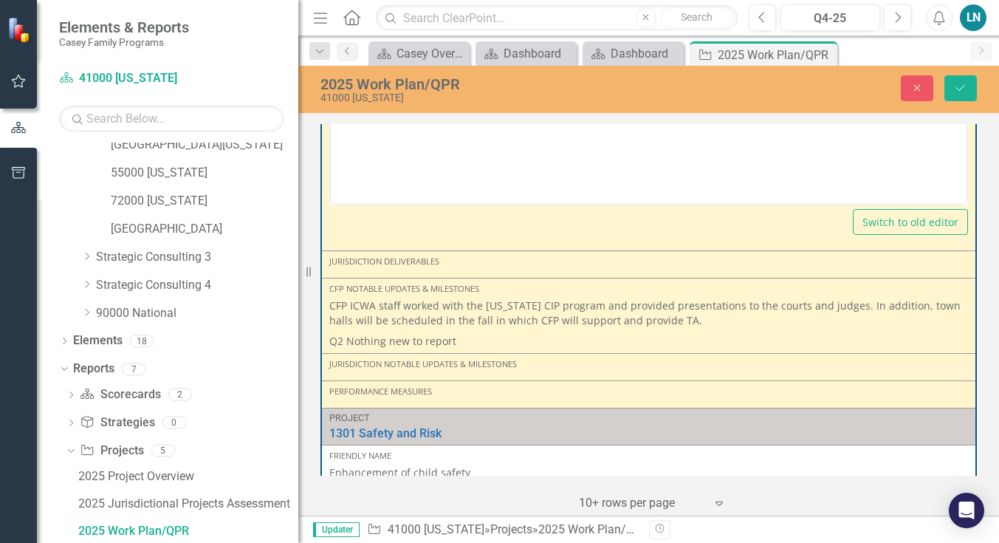
click at [464, 345] on p "Q2 Nothing new to report" at bounding box center [648, 340] width 639 height 18
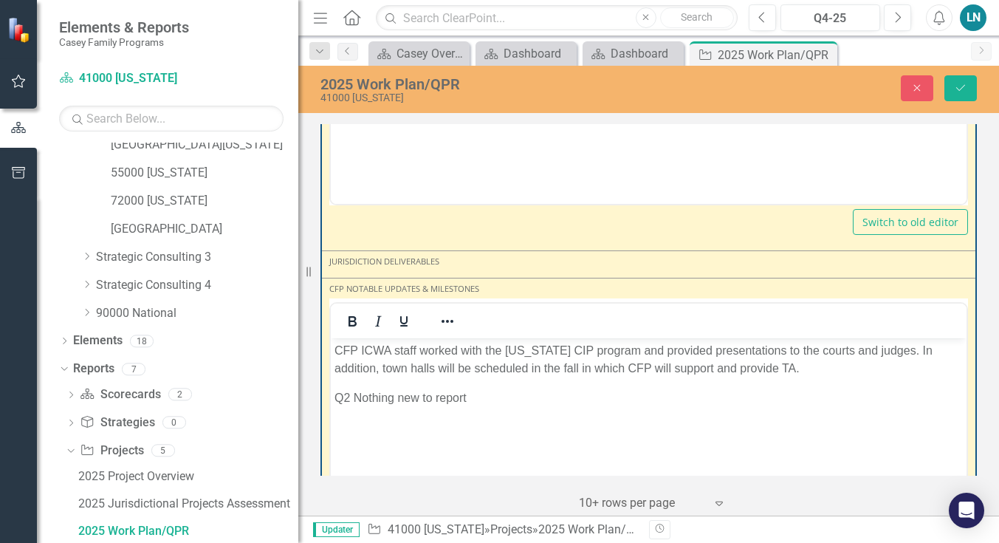
scroll to position [0, 0]
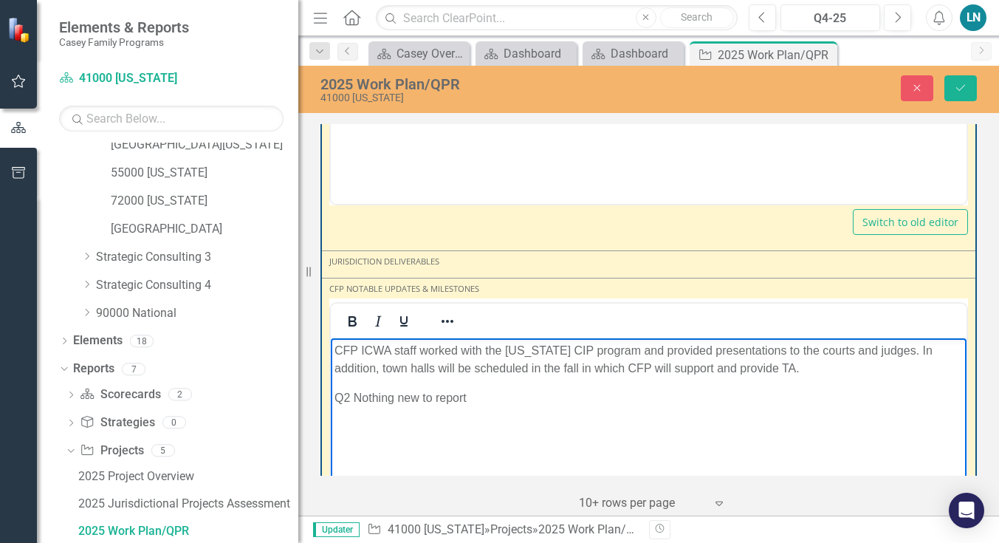
click at [477, 396] on p "Q2 Nothing new to report" at bounding box center [649, 397] width 628 height 18
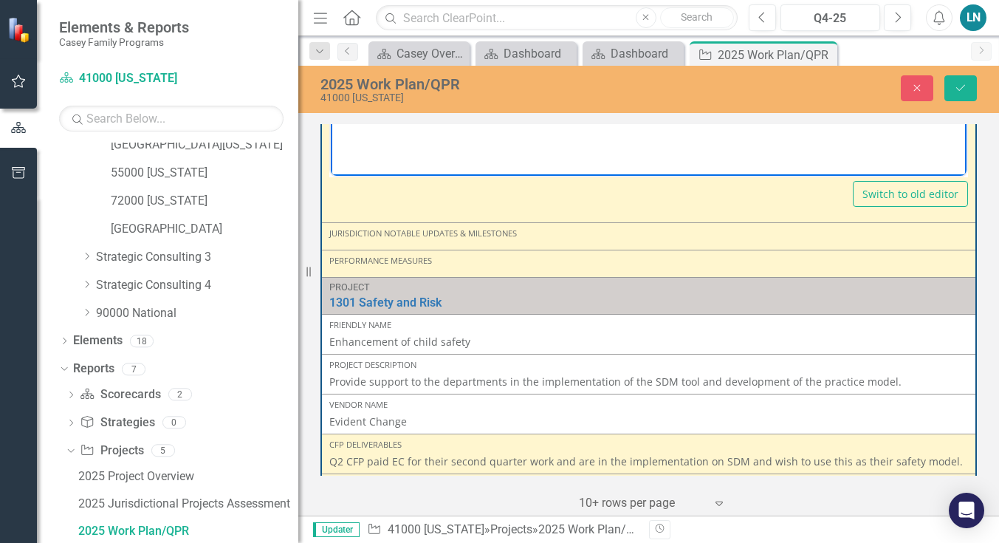
scroll to position [4236, 0]
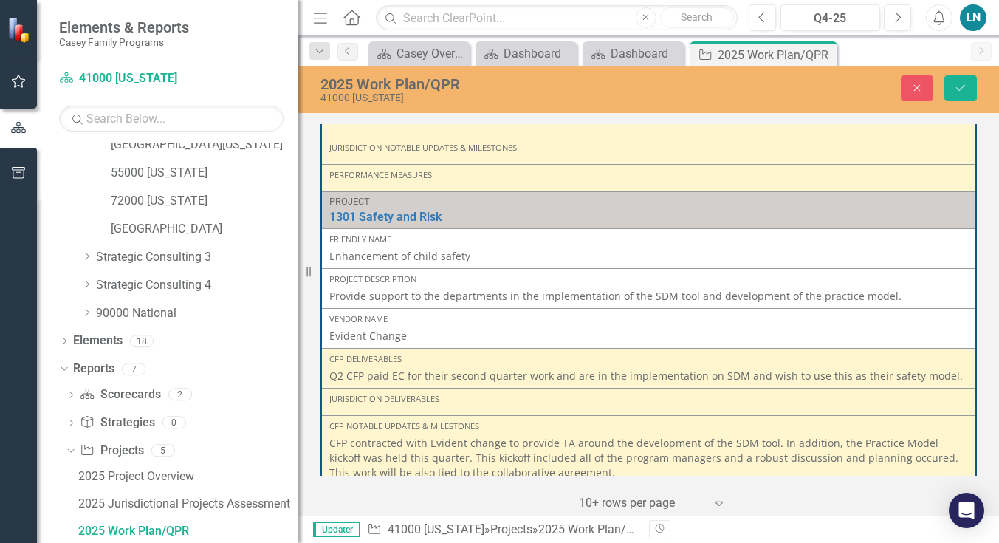
click at [945, 374] on p "Q2 CFP paid EC for their second quarter work and are in the implementation on S…" at bounding box center [648, 376] width 639 height 15
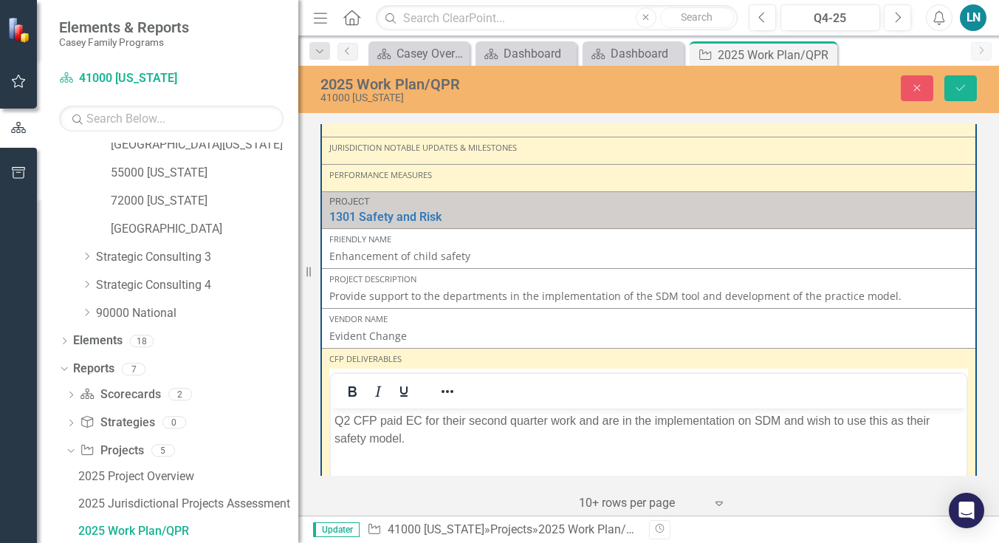
scroll to position [0, 0]
click at [427, 436] on p "Q2 CFP paid EC for their second quarter work and are in the implementation on S…" at bounding box center [649, 428] width 628 height 35
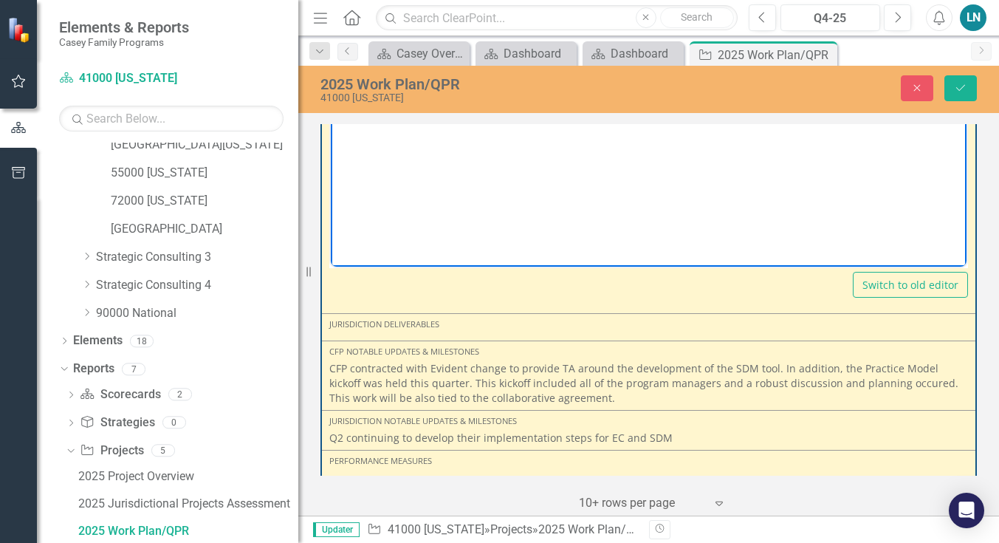
scroll to position [4674, 0]
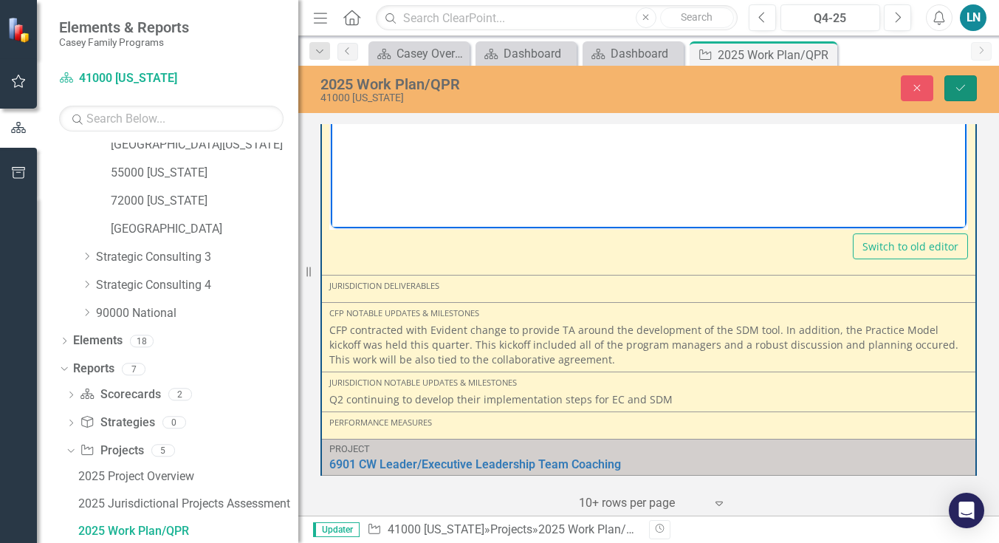
click at [955, 89] on icon "Save" at bounding box center [960, 88] width 13 height 10
